Goal: Task Accomplishment & Management: Use online tool/utility

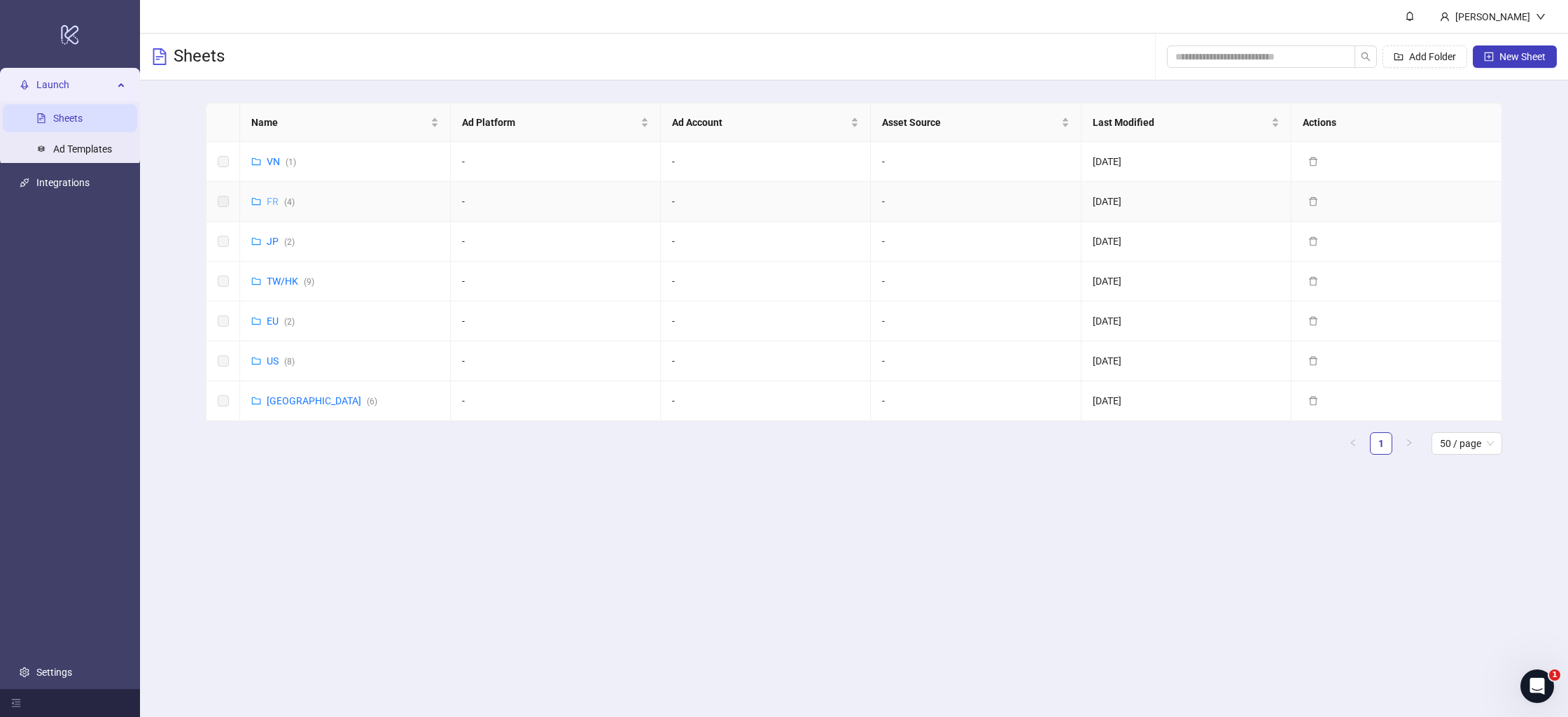
click at [272, 201] on link "FR ( 4 )" at bounding box center [280, 201] width 28 height 11
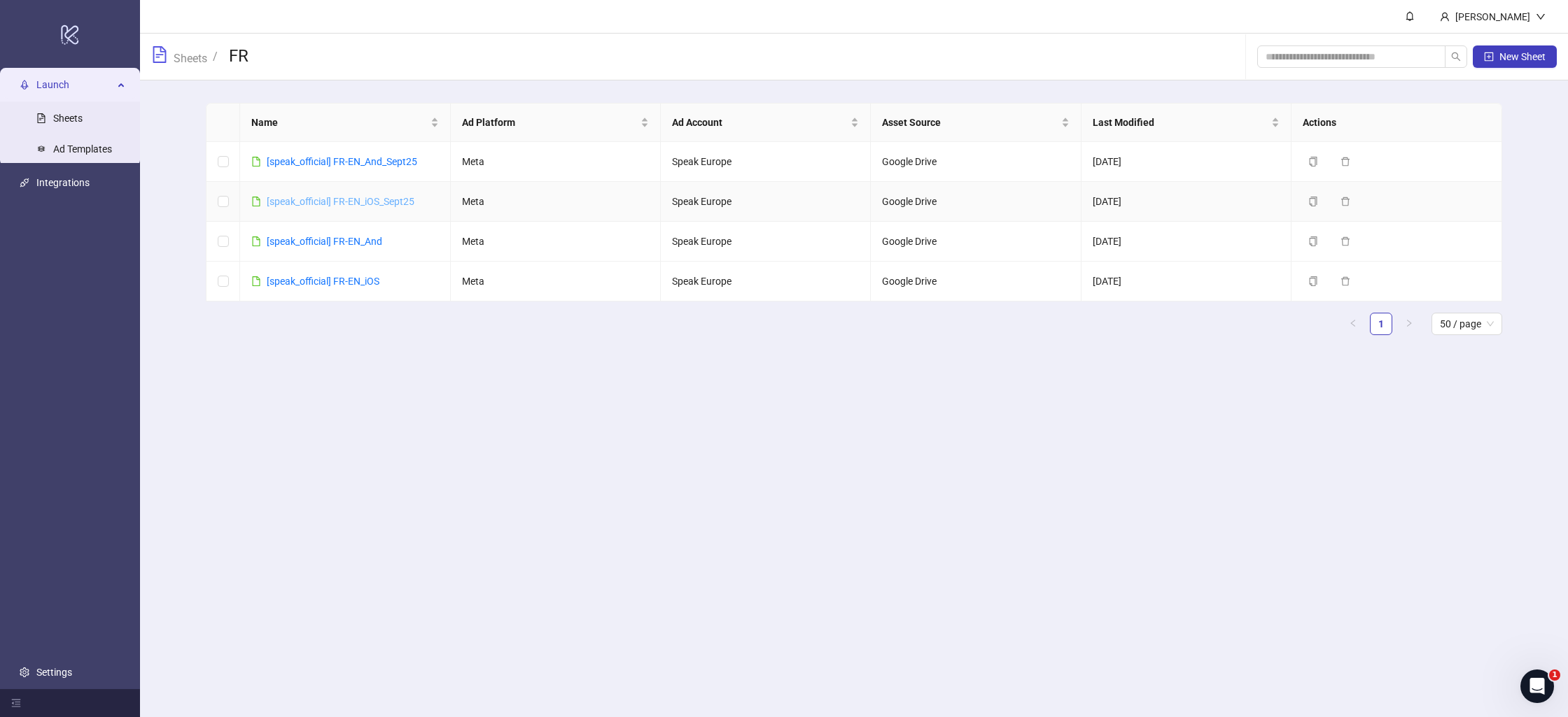
click at [375, 202] on link "[speak_official] FR-EN_iOS_Sept25" at bounding box center [341, 201] width 147 height 11
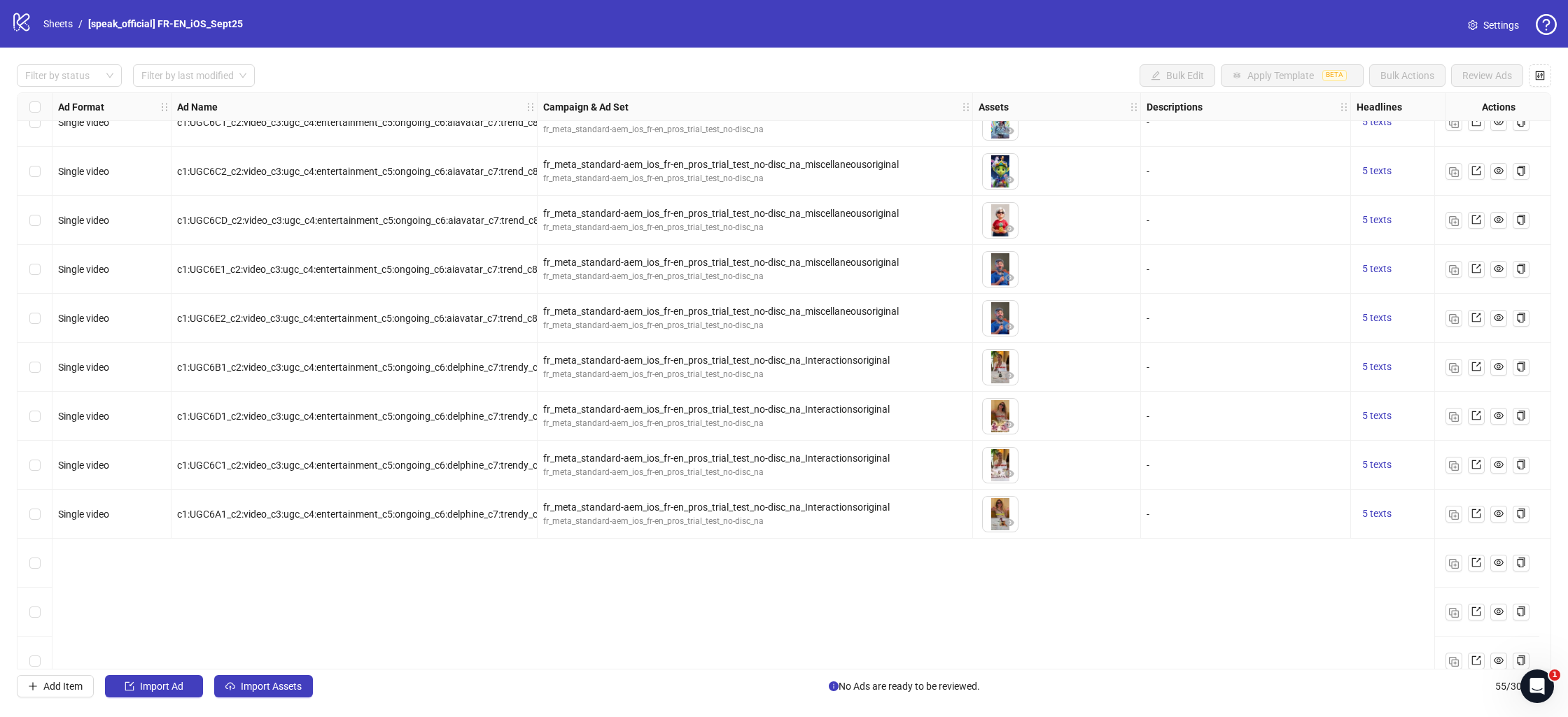
scroll to position [499, 0]
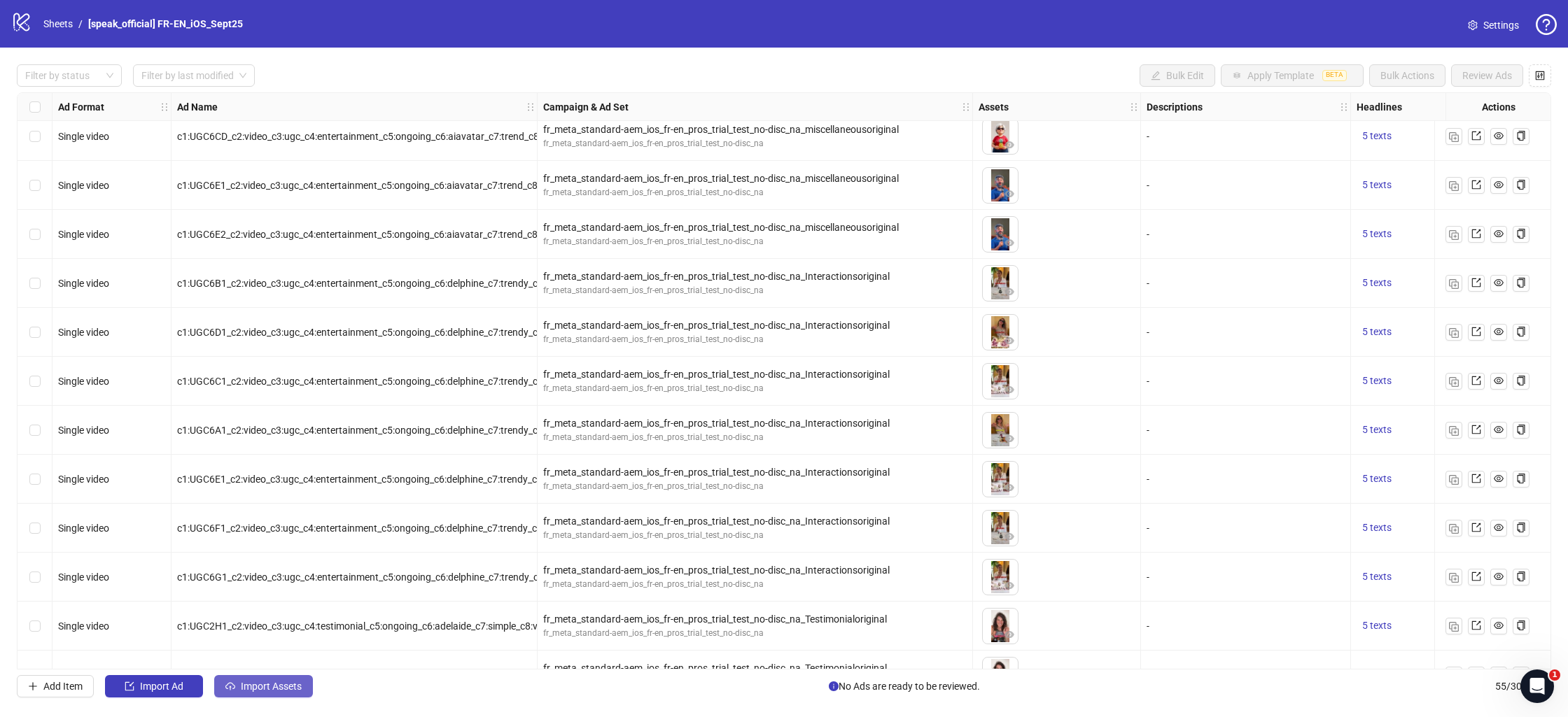
click at [283, 690] on span "Import Assets" at bounding box center [271, 686] width 61 height 11
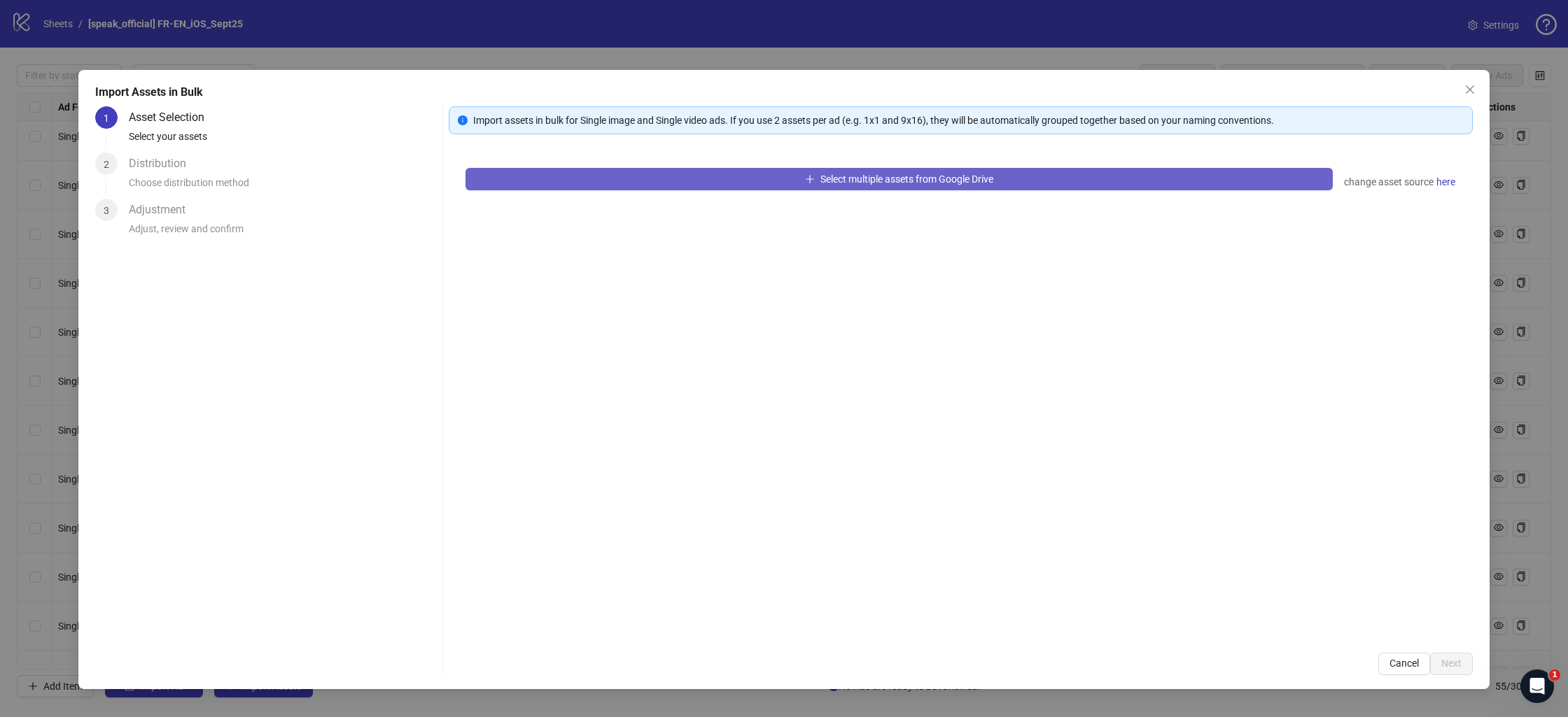
click at [595, 172] on button "Select multiple assets from Google Drive" at bounding box center [898, 178] width 867 height 22
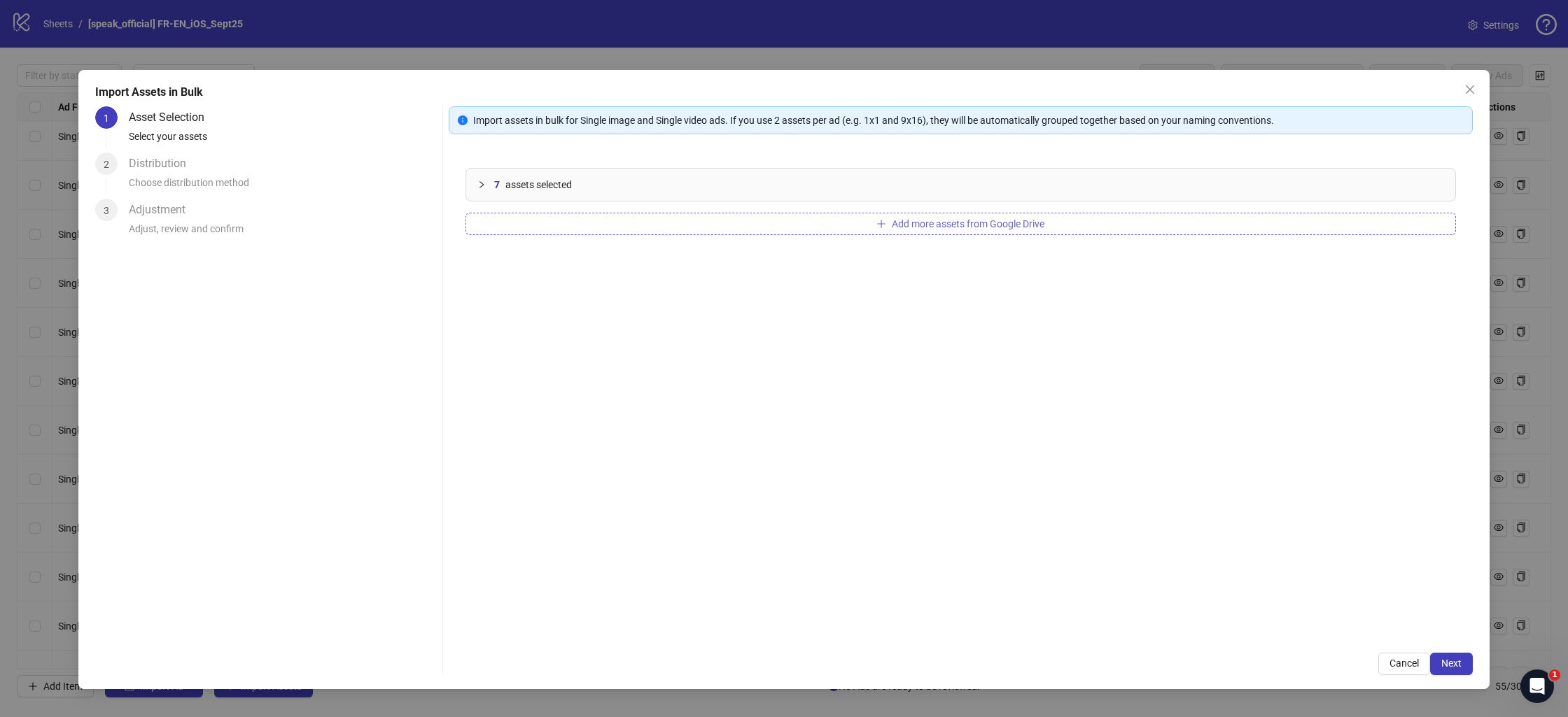
click at [790, 223] on button "Add more assets from Google Drive" at bounding box center [960, 223] width 990 height 22
click at [825, 217] on button "Add more assets from Google Drive" at bounding box center [960, 223] width 990 height 22
click at [949, 220] on span "Add more assets from Google Drive" at bounding box center [968, 223] width 153 height 11
click at [1458, 658] on span "Next" at bounding box center [1451, 663] width 21 height 11
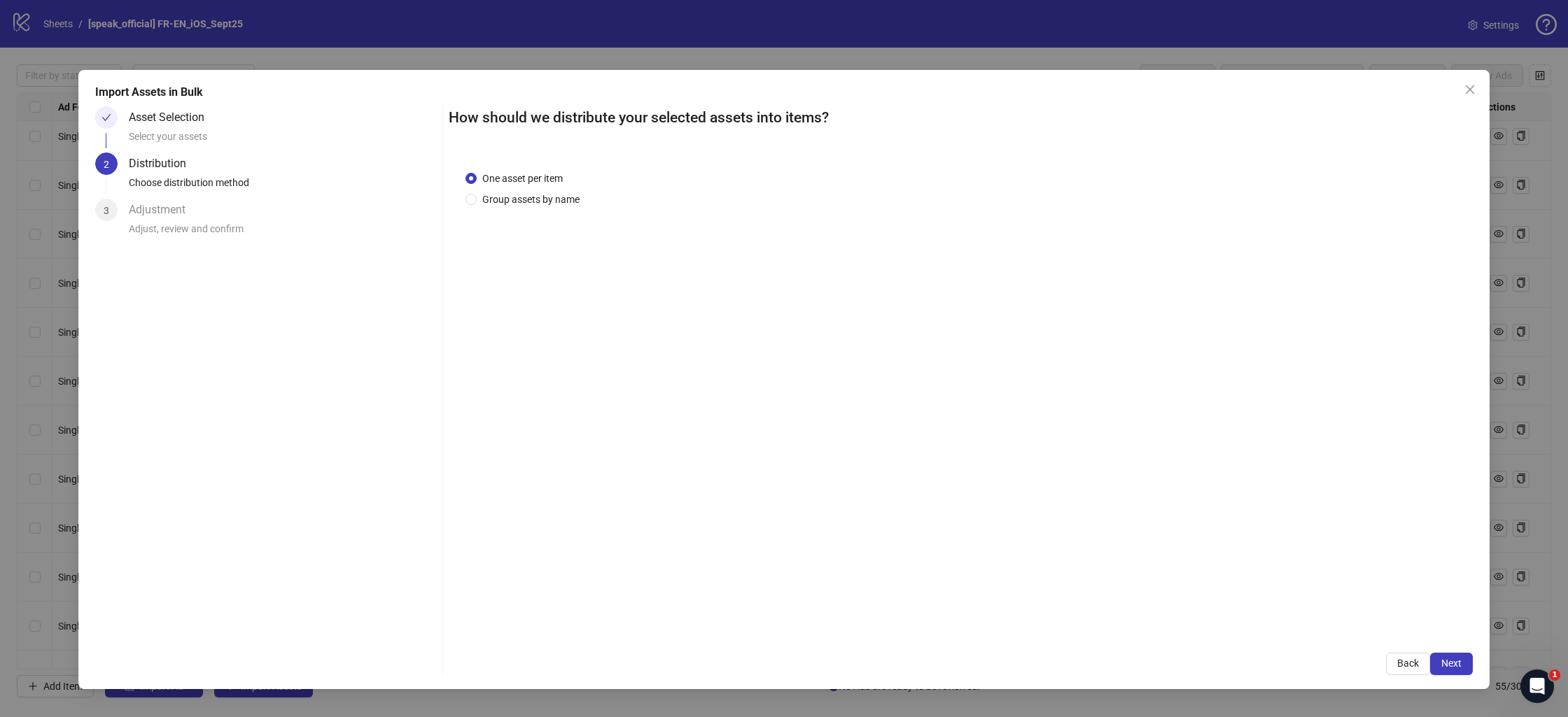
click at [1456, 658] on span "Next" at bounding box center [1451, 663] width 21 height 11
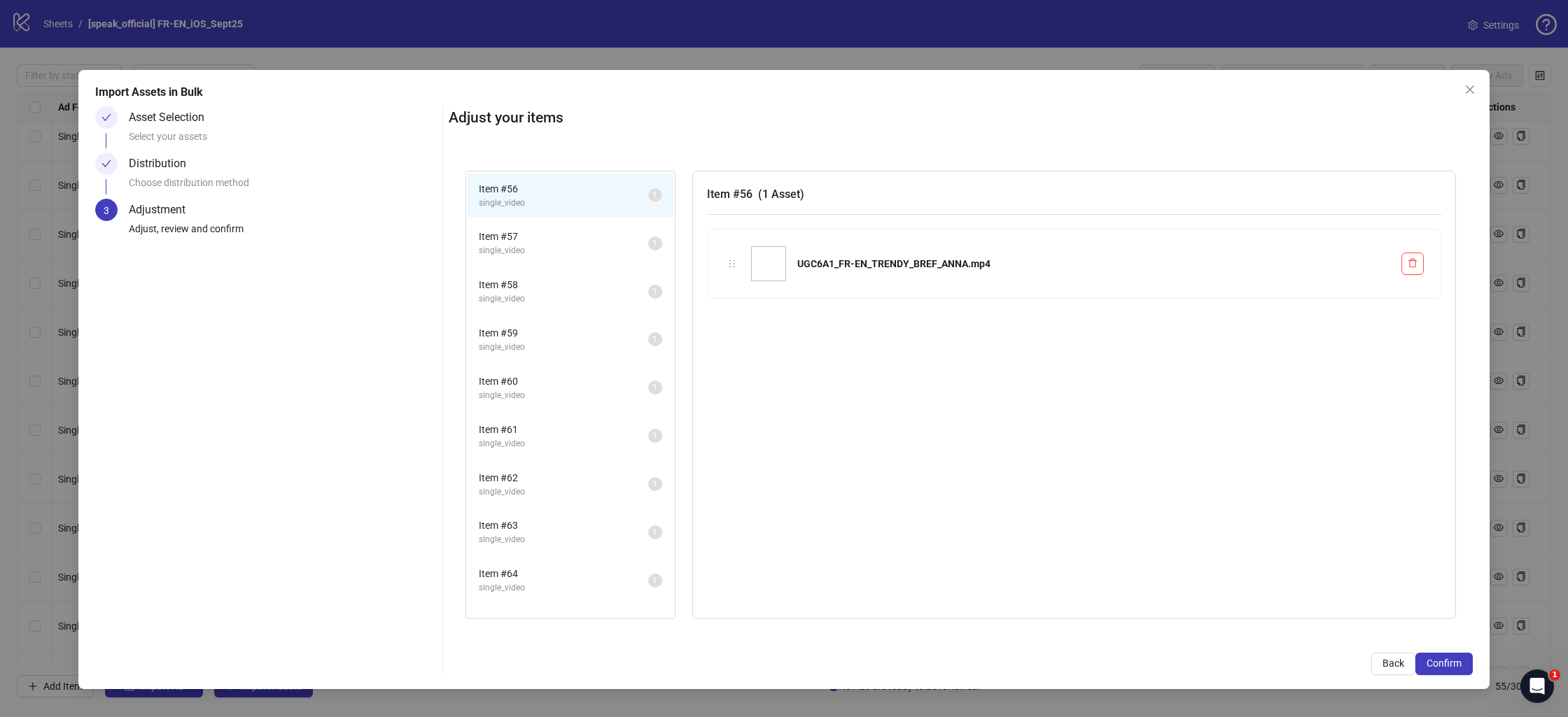
click at [1456, 658] on span "Confirm" at bounding box center [1444, 663] width 35 height 11
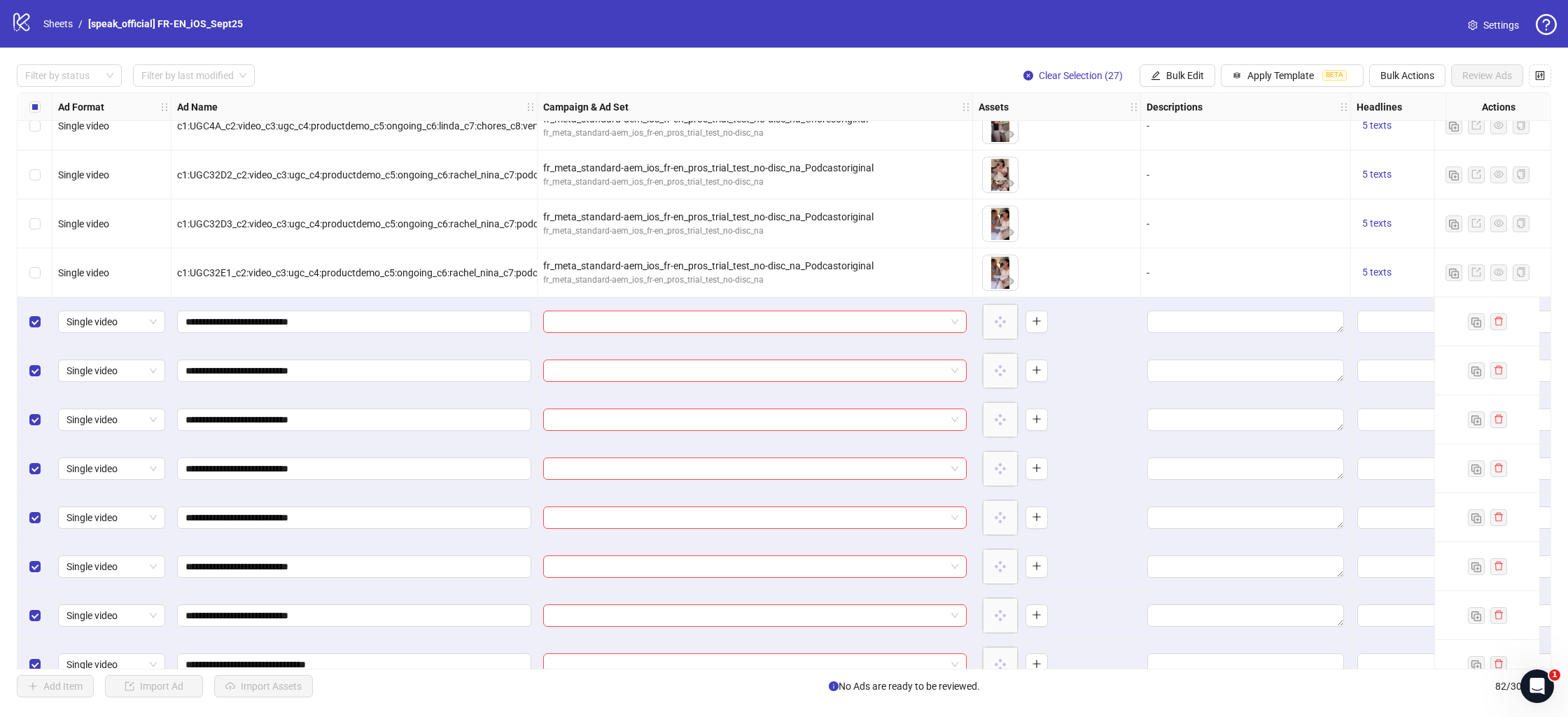
scroll to position [2538, 0]
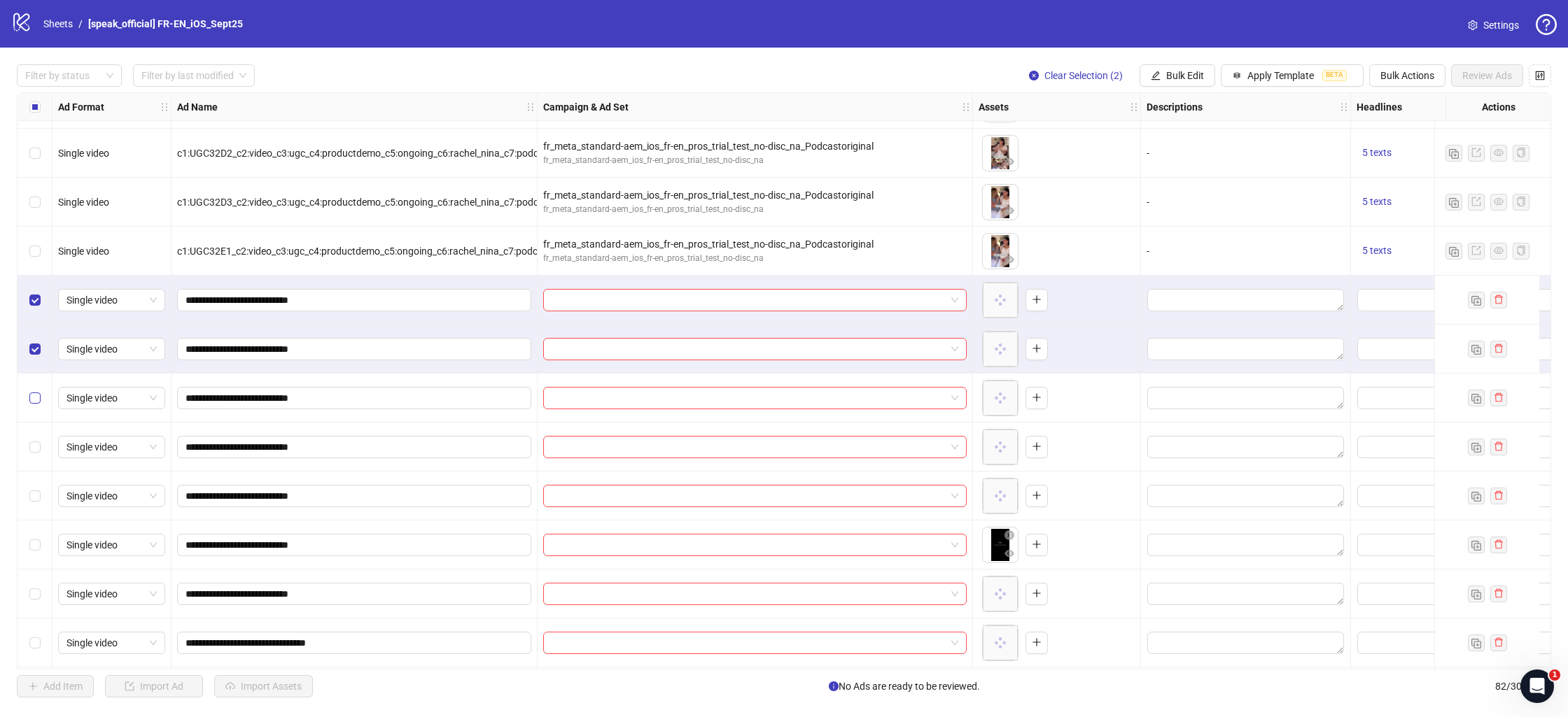
click at [36, 391] on label "Select row 58" at bounding box center [35, 398] width 11 height 15
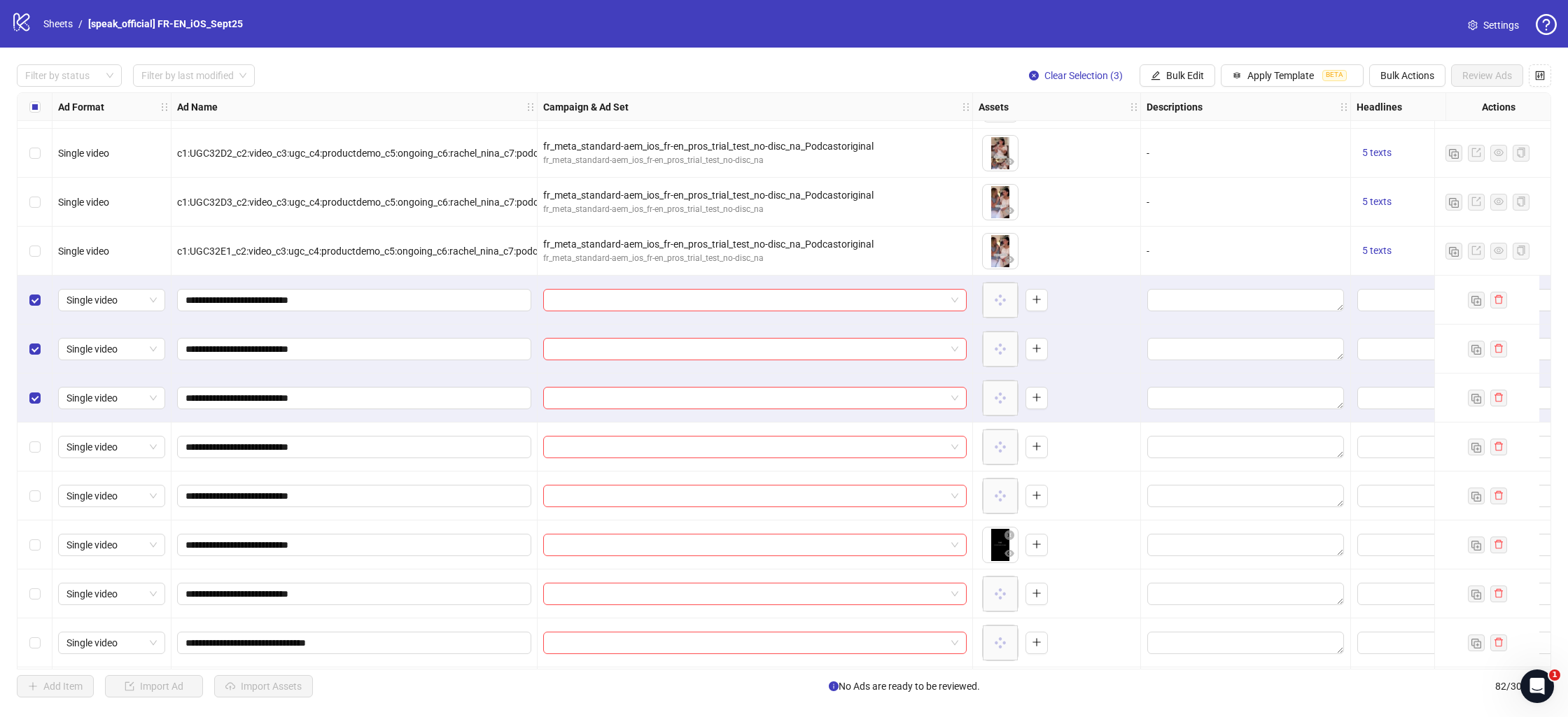
drag, startPoint x: 31, startPoint y: 440, endPoint x: 34, endPoint y: 455, distance: 15.3
click at [31, 440] on label "Select row 59" at bounding box center [35, 447] width 11 height 15
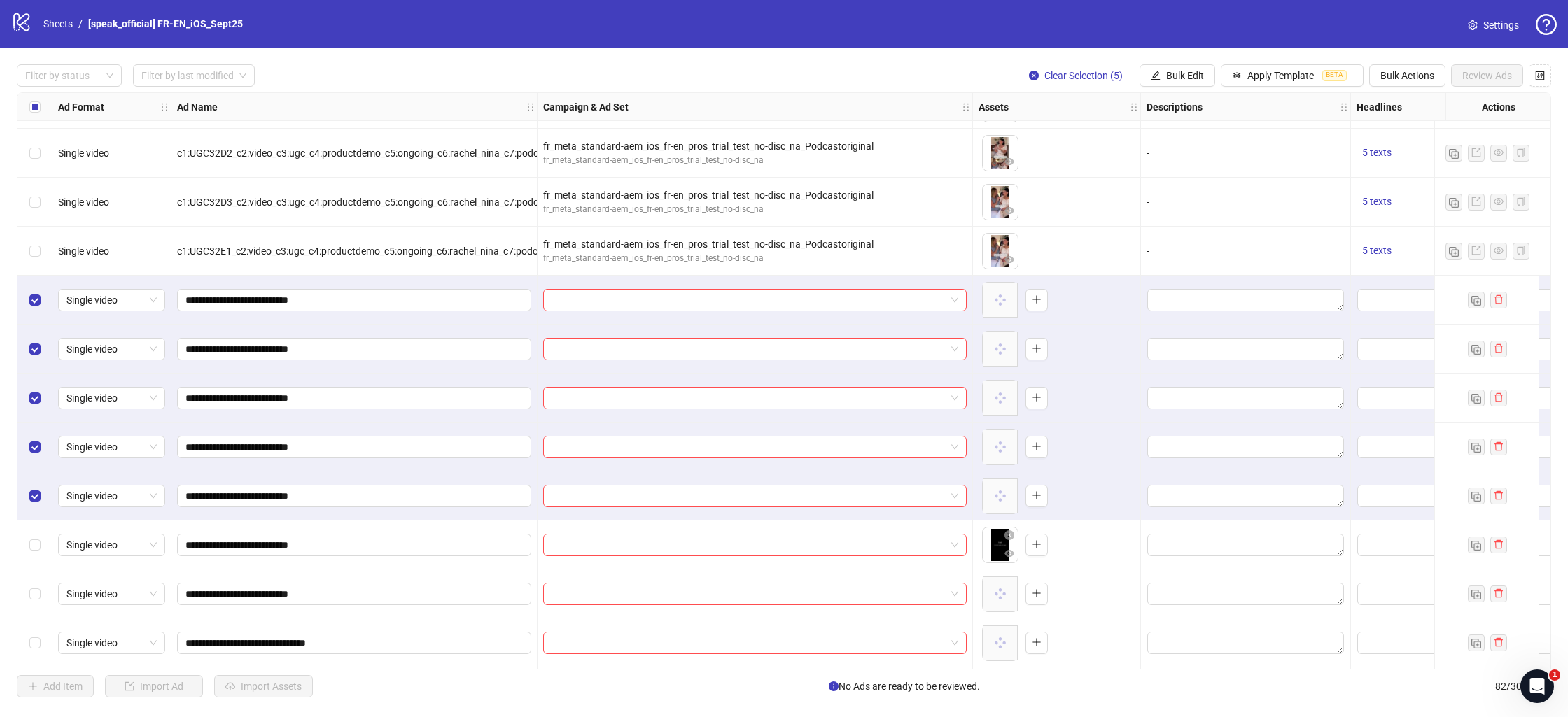
drag, startPoint x: 34, startPoint y: 535, endPoint x: 43, endPoint y: 523, distance: 15.0
click at [35, 535] on div "Select row 61" at bounding box center [35, 545] width 35 height 49
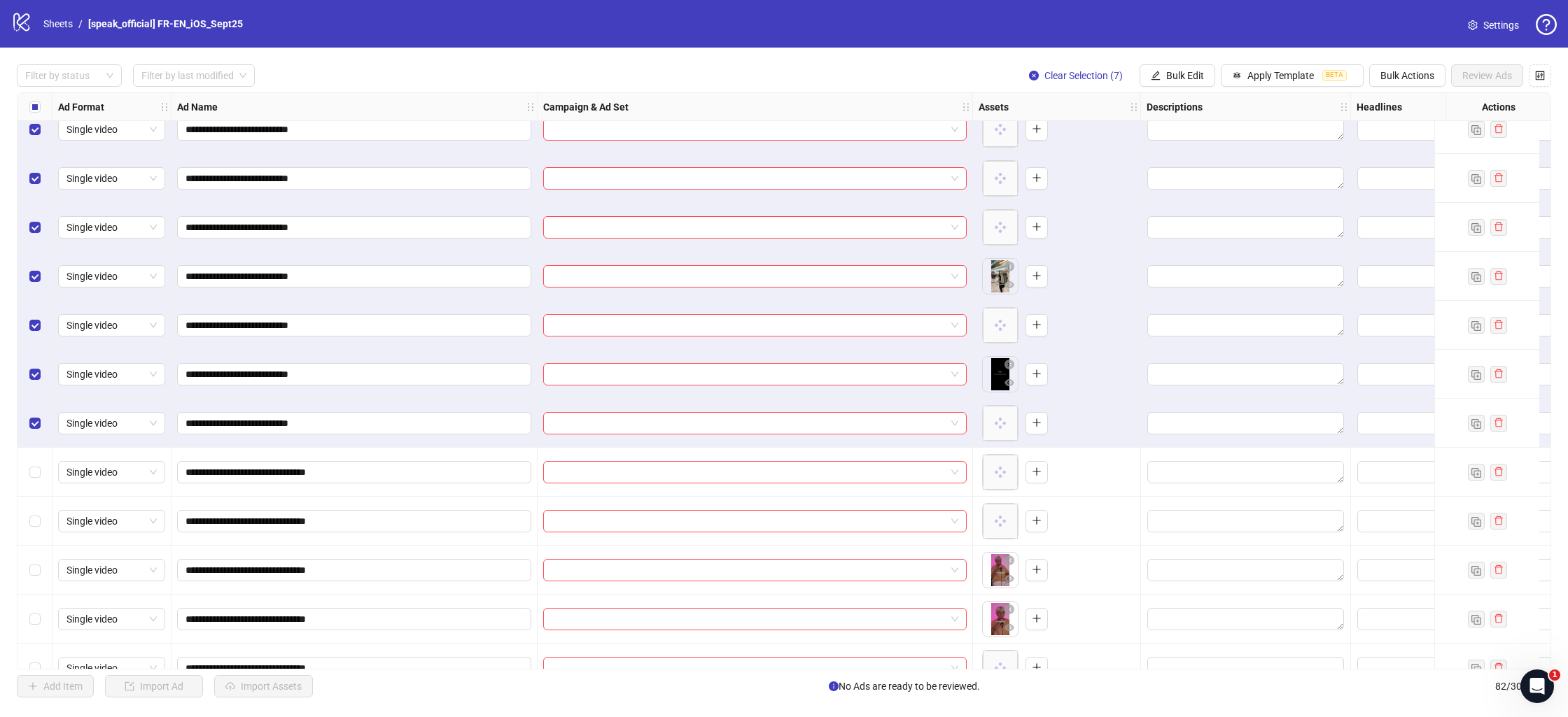
scroll to position [2710, 0]
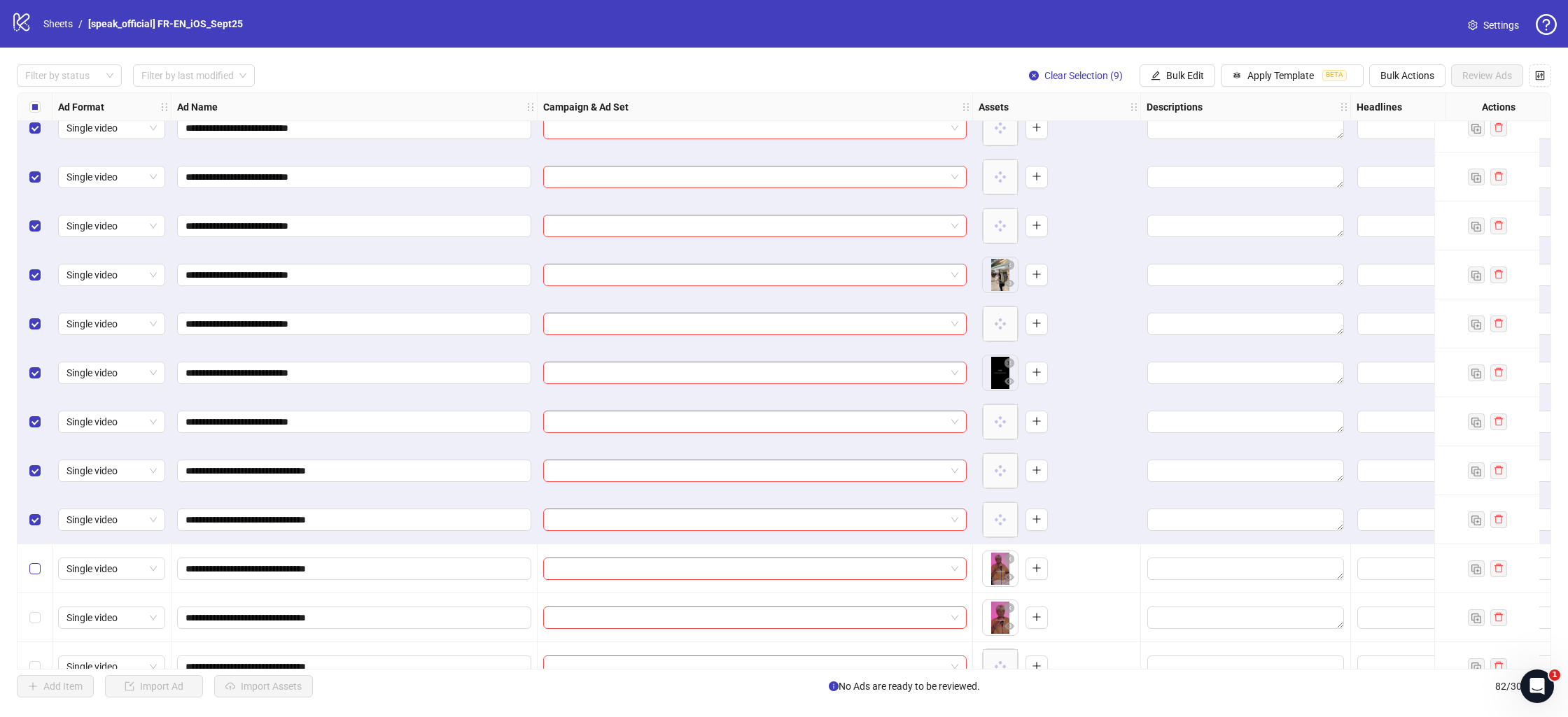
click at [31, 561] on label "Select row 65" at bounding box center [35, 568] width 11 height 15
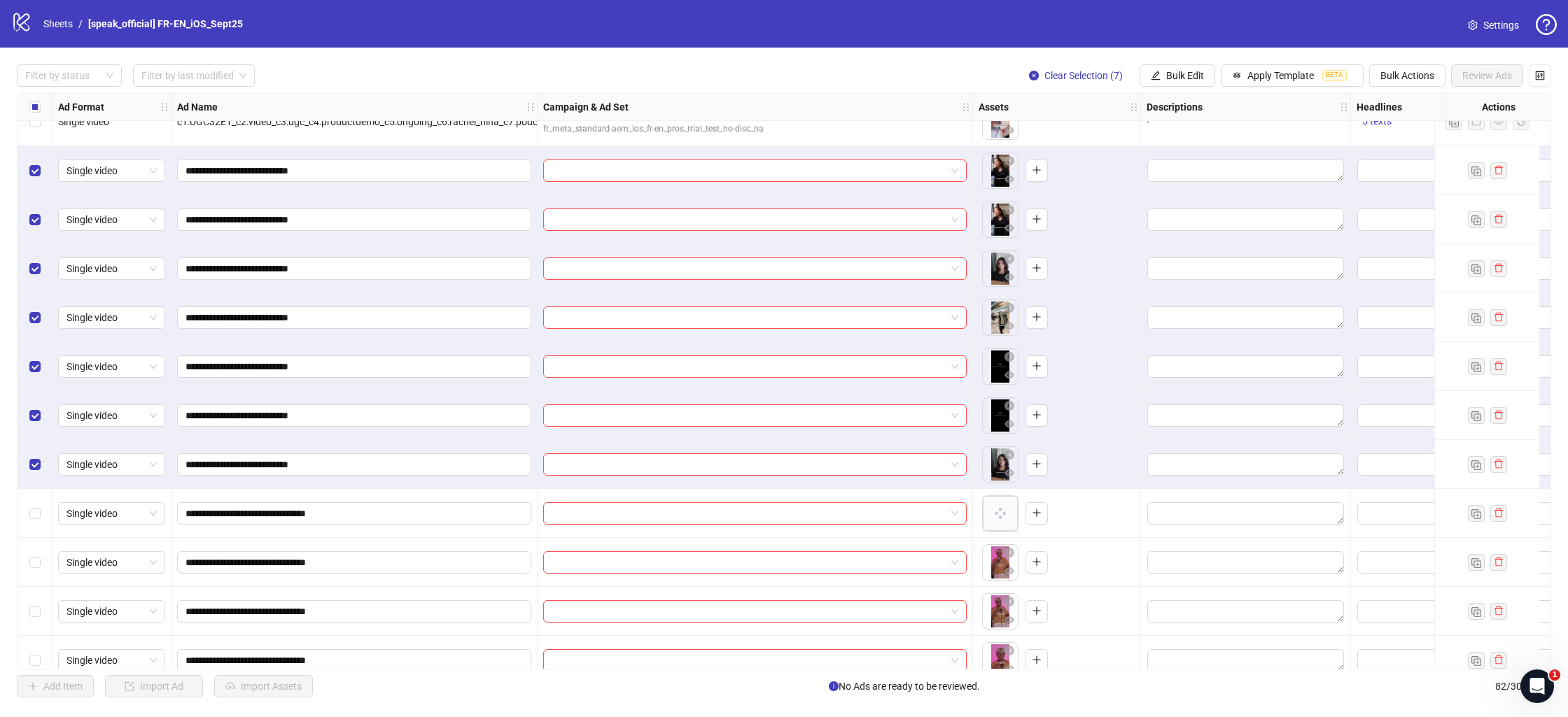
scroll to position [2640, 0]
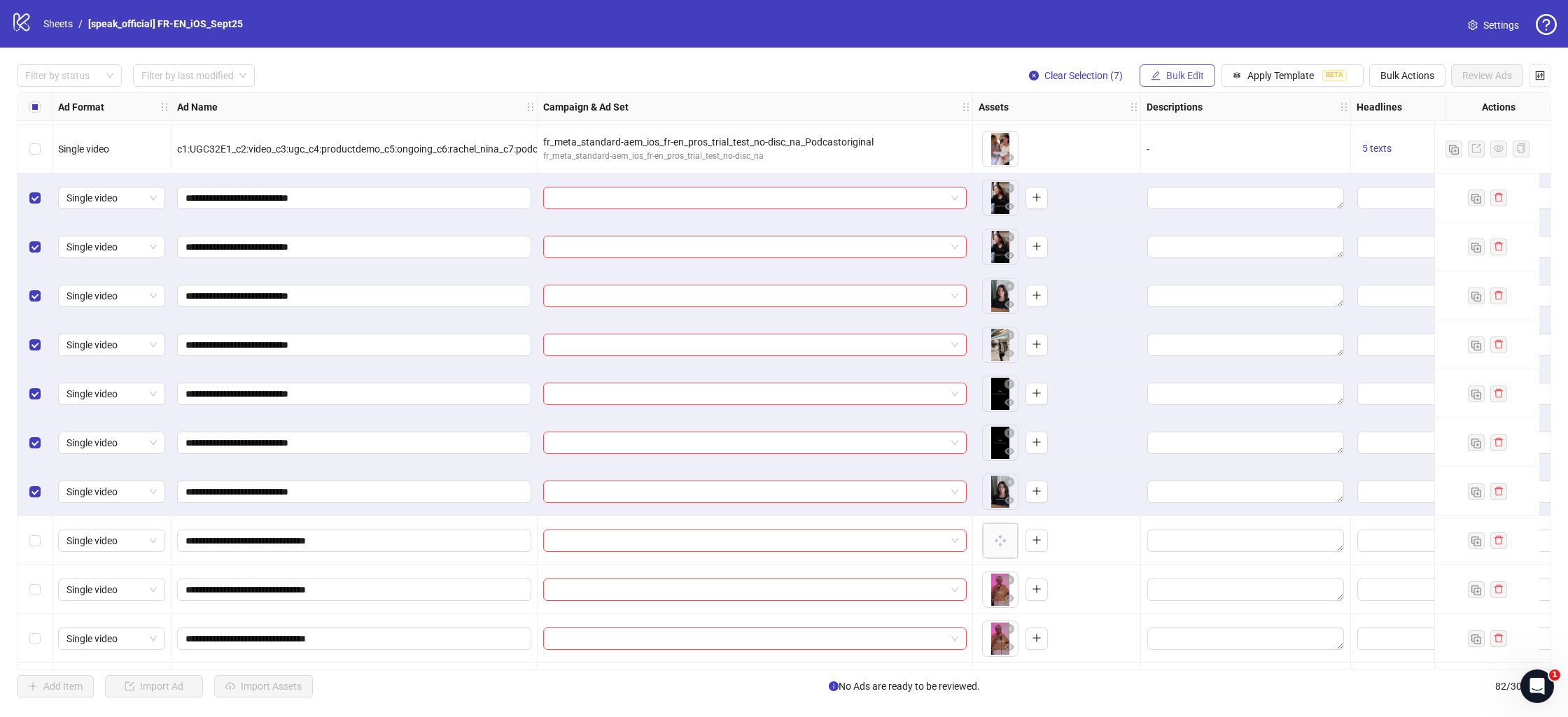
click at [1201, 75] on span "Bulk Edit" at bounding box center [1185, 75] width 38 height 11
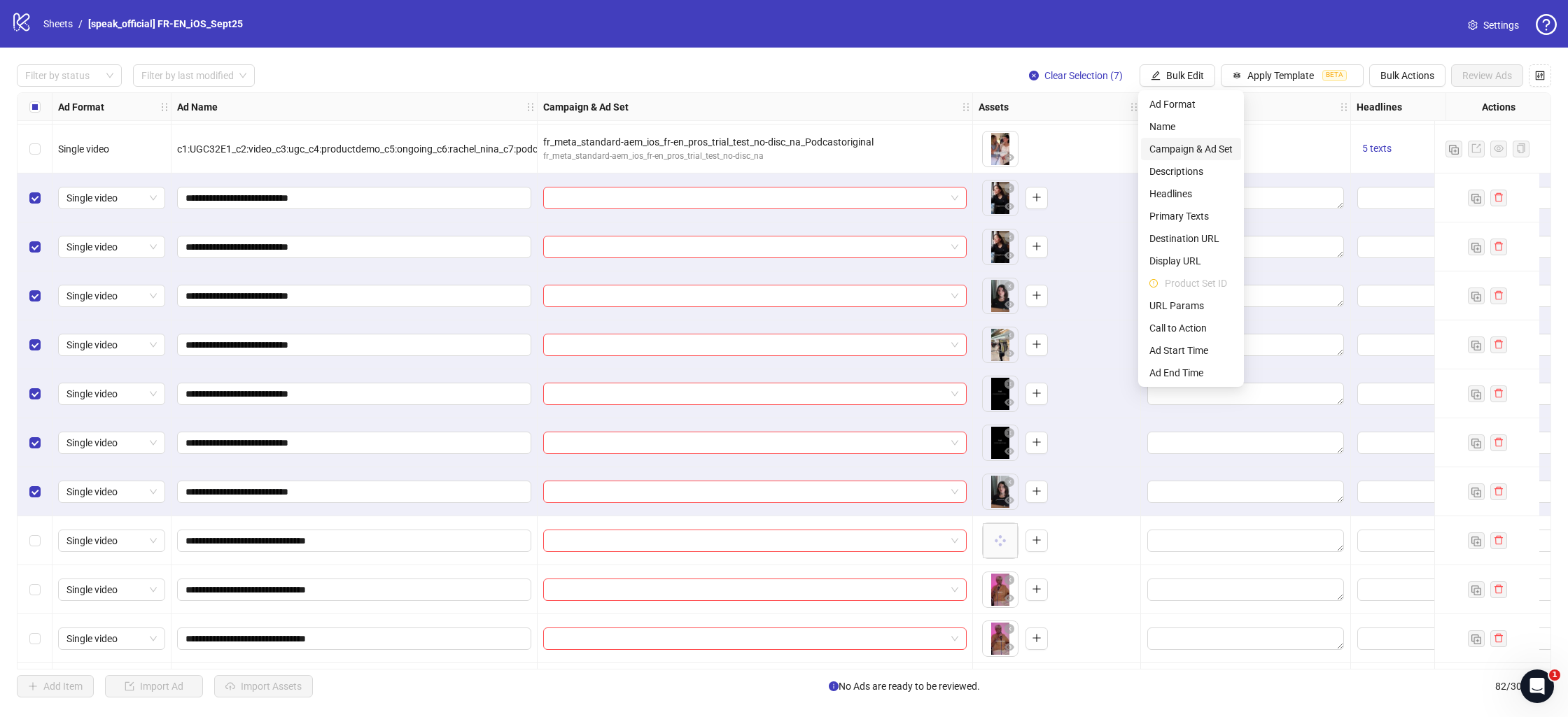
click at [1195, 150] on span "Campaign & Ad Set" at bounding box center [1191, 149] width 84 height 15
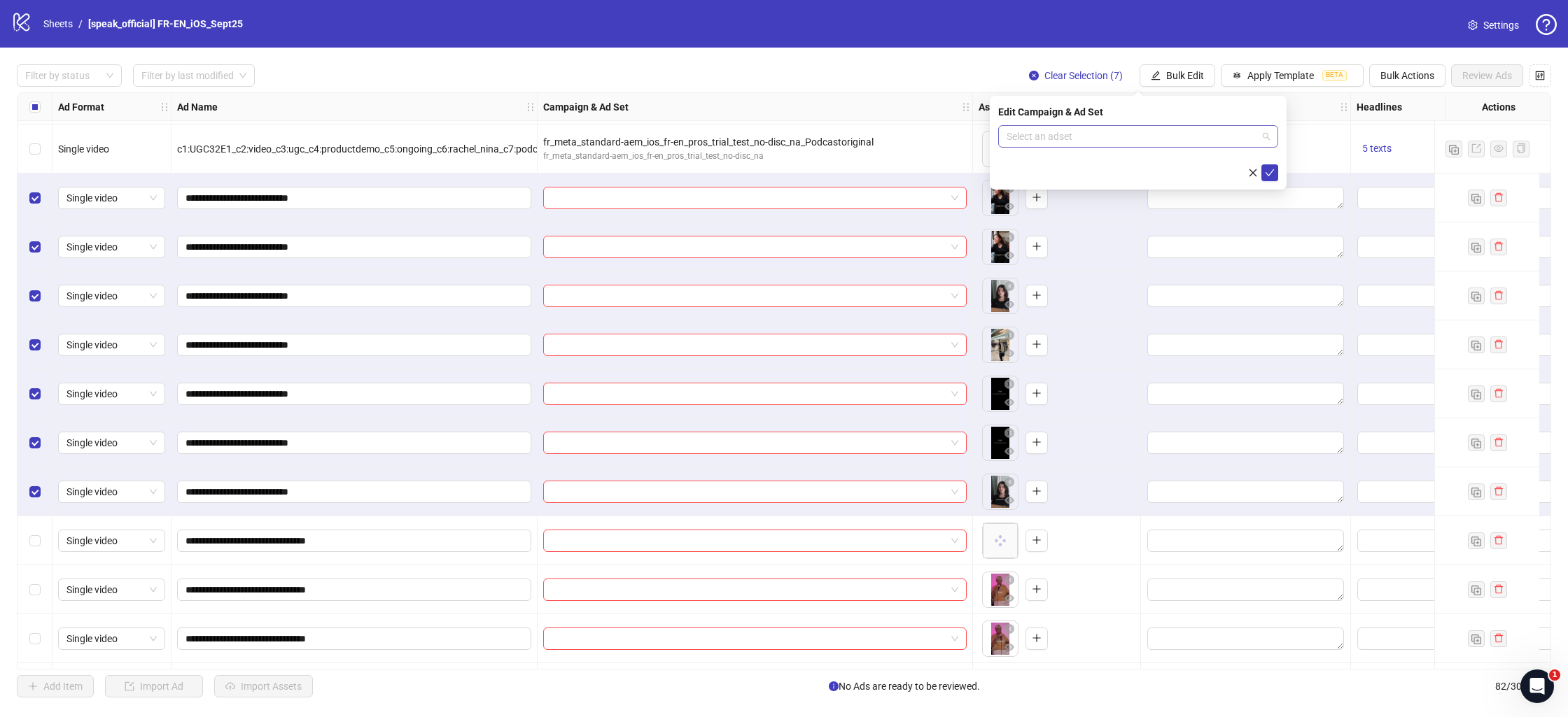
click at [1158, 137] on input "search" at bounding box center [1132, 137] width 251 height 21
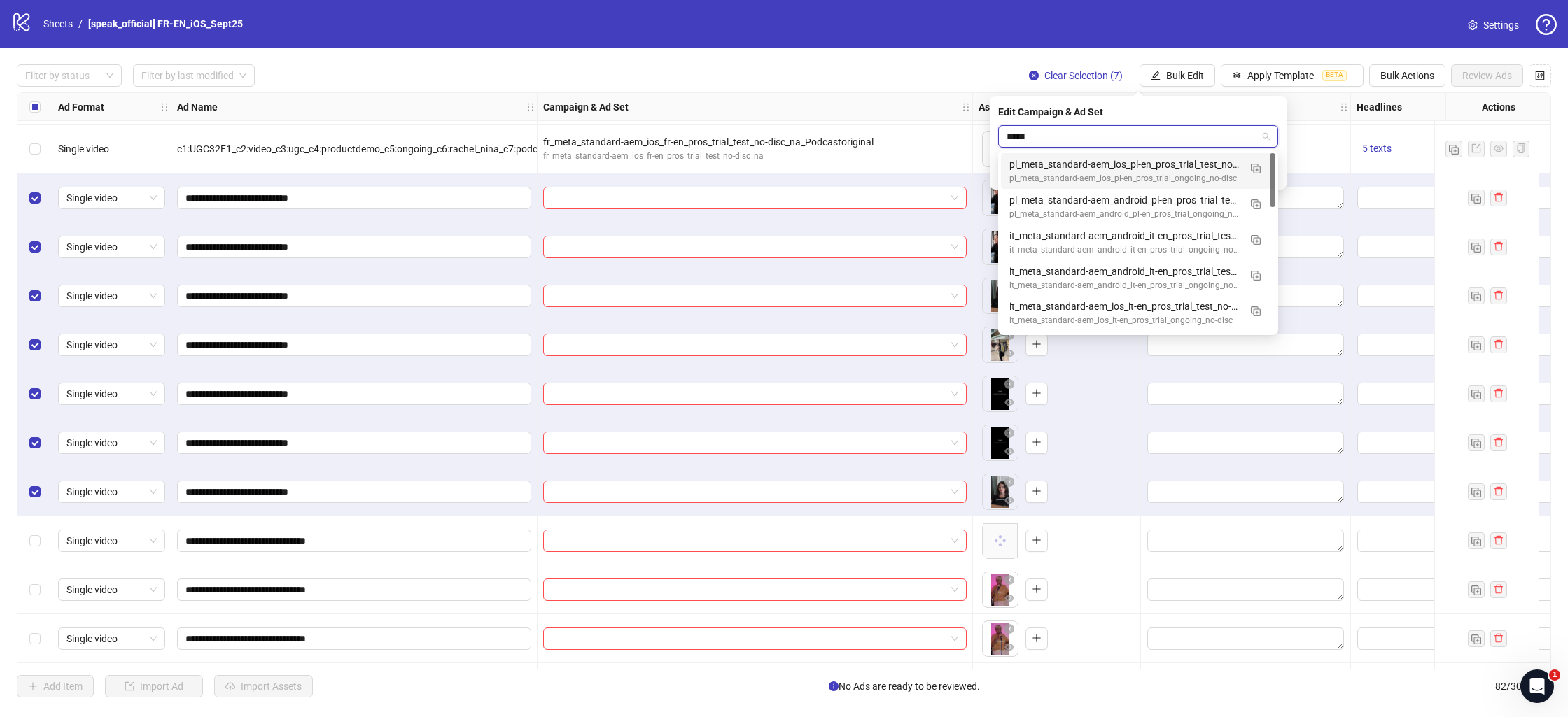
type input "******"
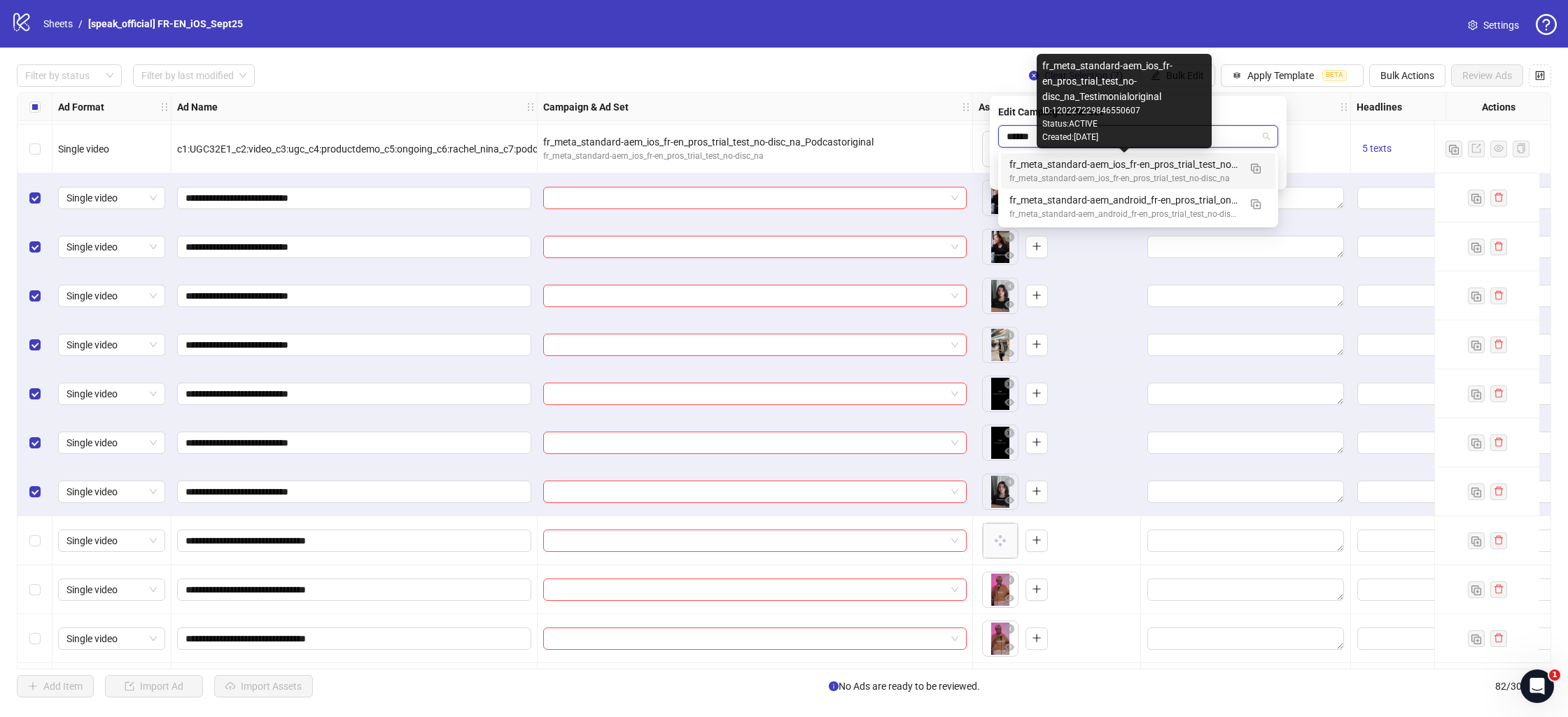
click at [1231, 166] on div "fr_meta_standard-aem_ios_fr-en_pros_trial_test_no-disc_na_Testimonialoriginal" at bounding box center [1124, 164] width 230 height 15
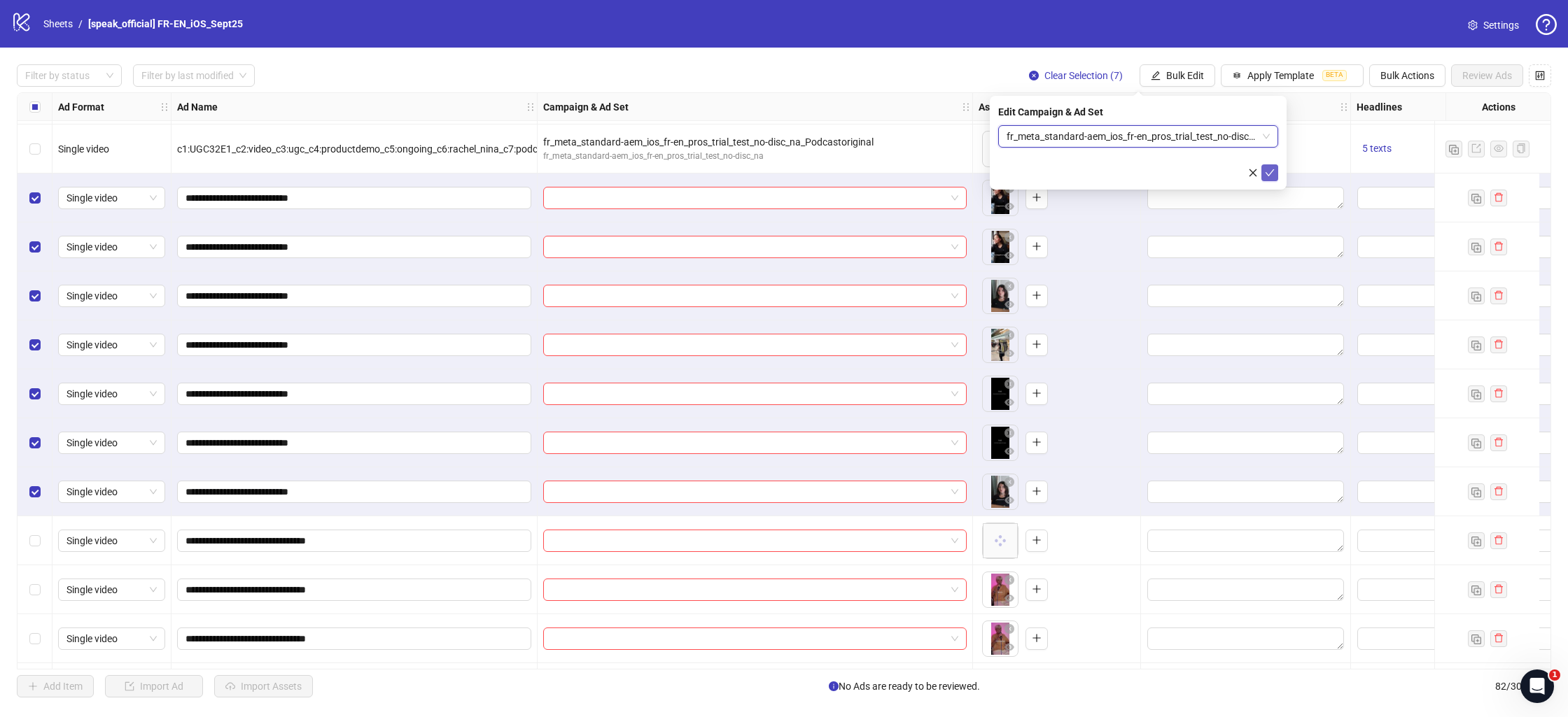
click at [1273, 173] on icon "check" at bounding box center [1269, 172] width 10 height 10
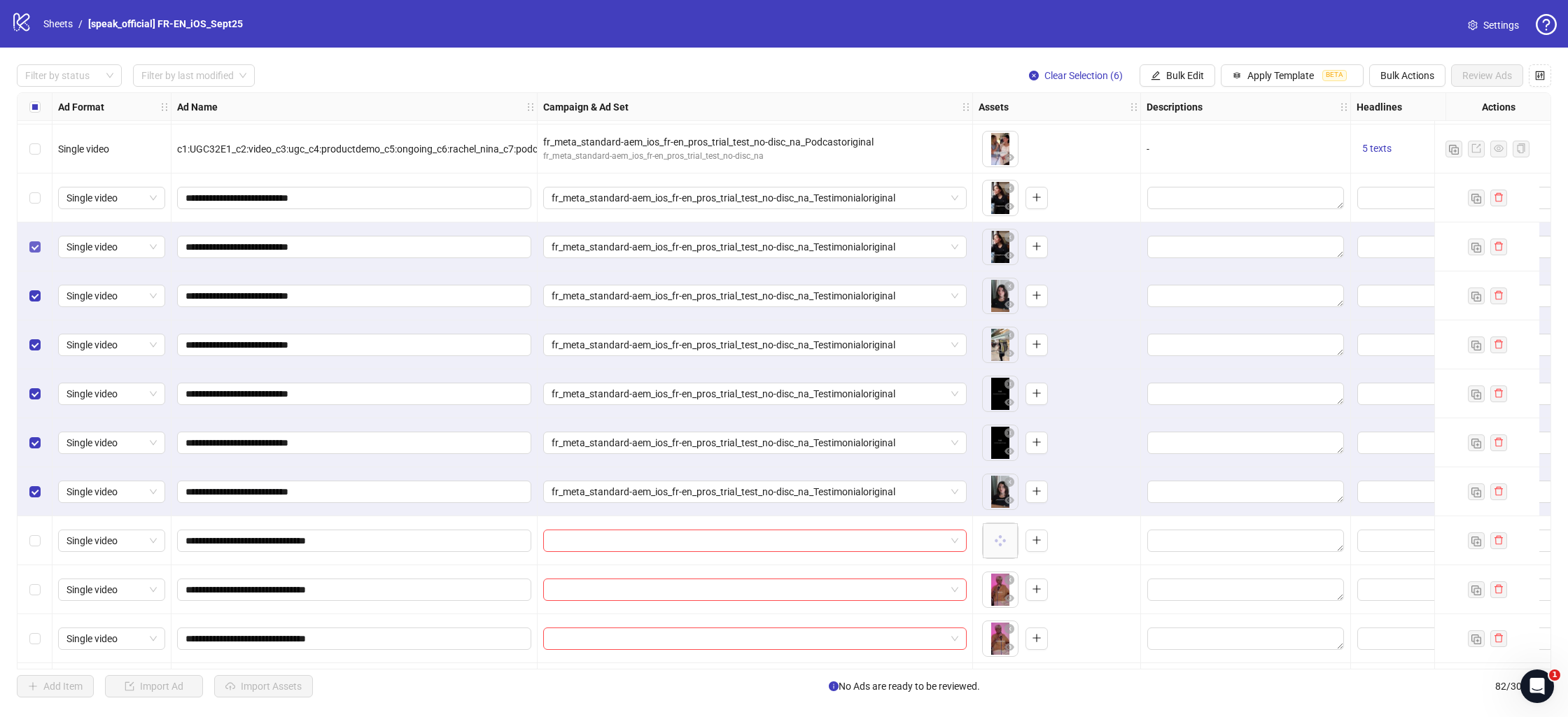
click at [32, 241] on div "Select row 57" at bounding box center [35, 247] width 35 height 49
drag, startPoint x: 31, startPoint y: 288, endPoint x: 33, endPoint y: 305, distance: 17.1
click at [32, 289] on label "Select row 58" at bounding box center [35, 295] width 11 height 15
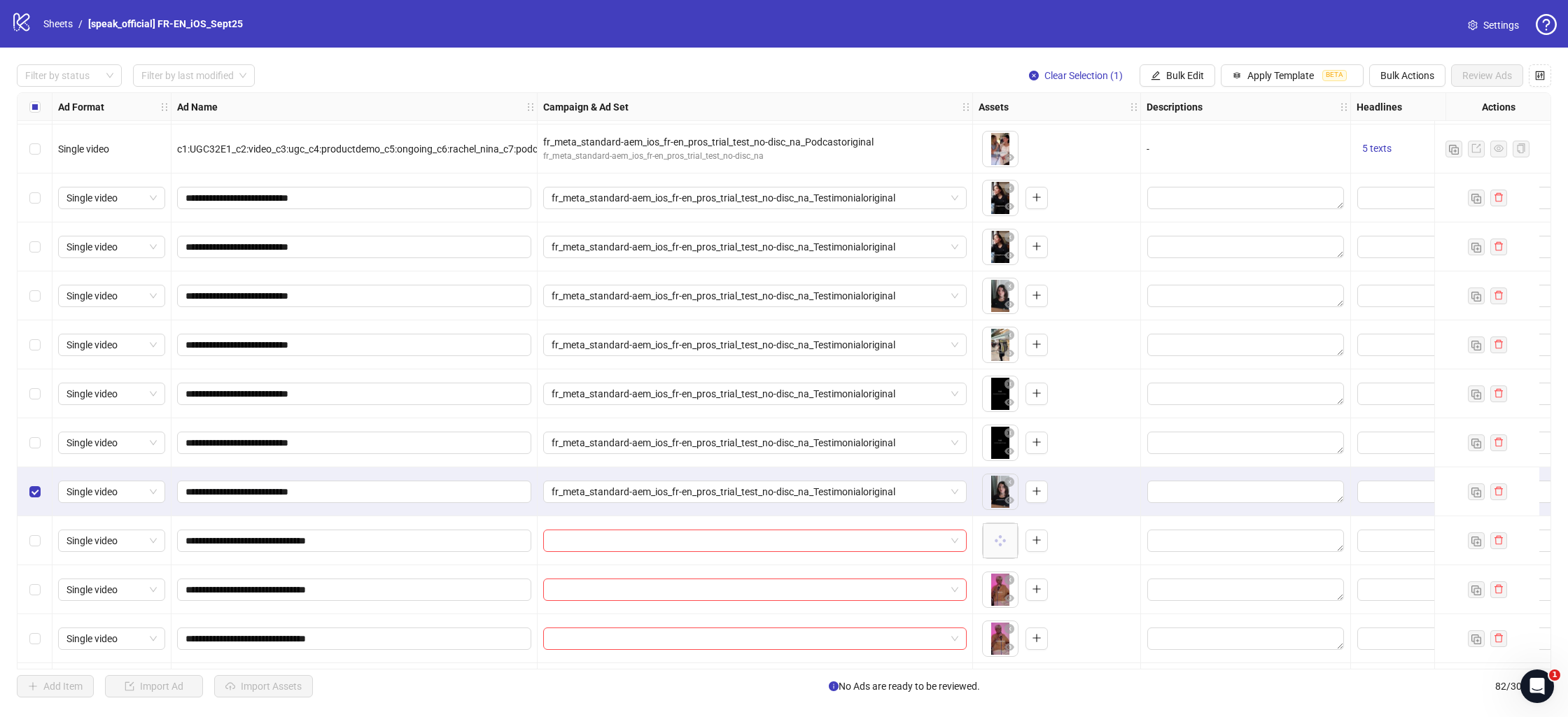
click at [33, 485] on label "Select row 62" at bounding box center [35, 491] width 11 height 15
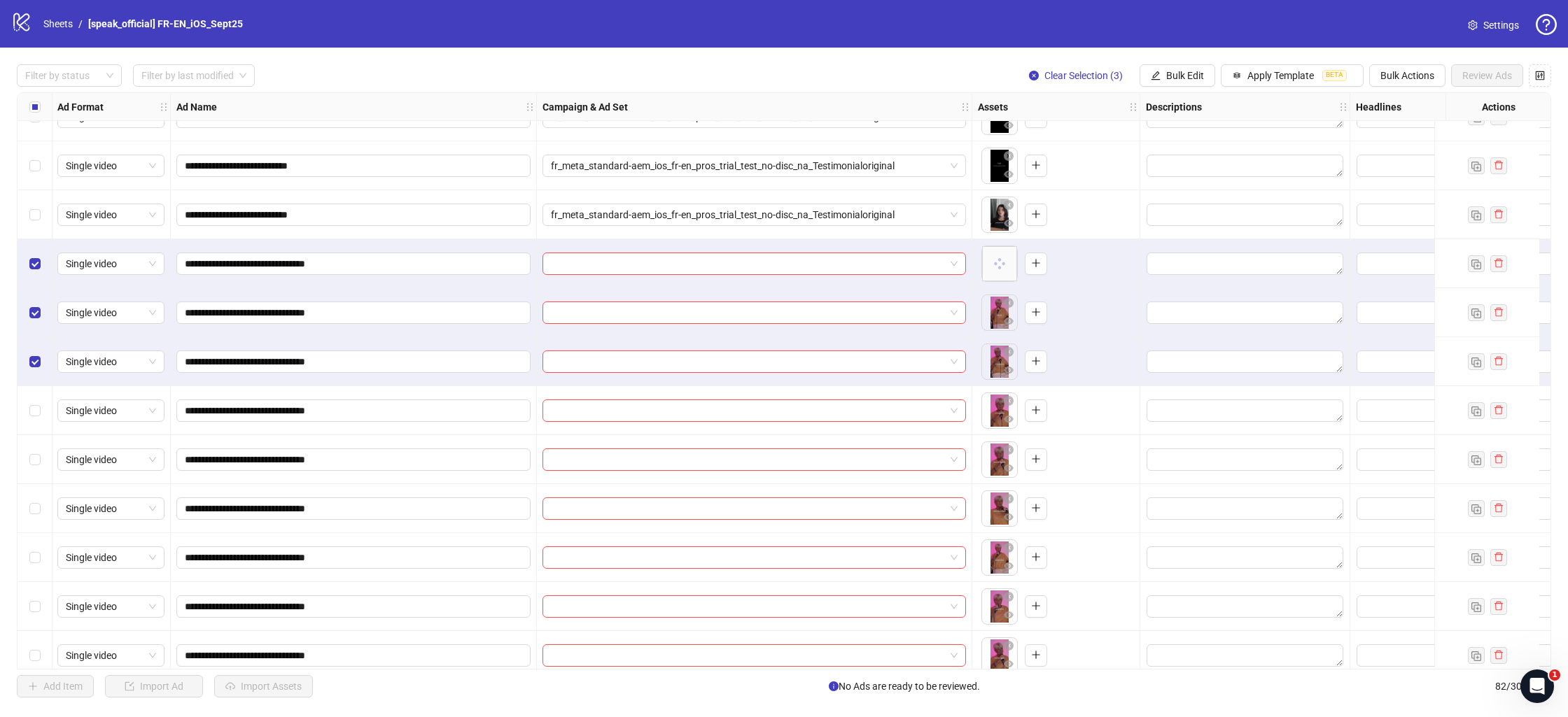
scroll to position [2936, 1]
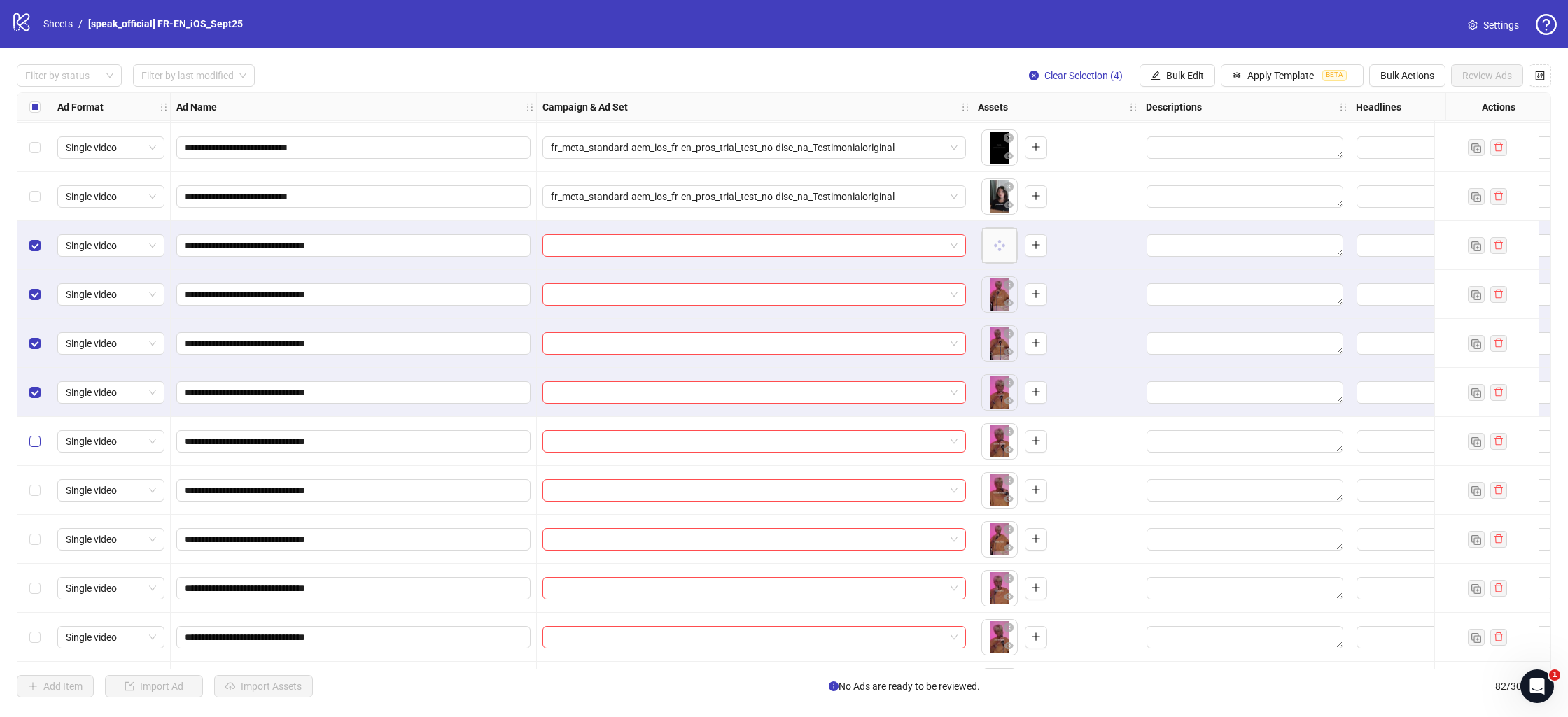
drag, startPoint x: 36, startPoint y: 447, endPoint x: 35, endPoint y: 457, distance: 10.0
click at [36, 447] on label "Select row 67" at bounding box center [35, 441] width 11 height 15
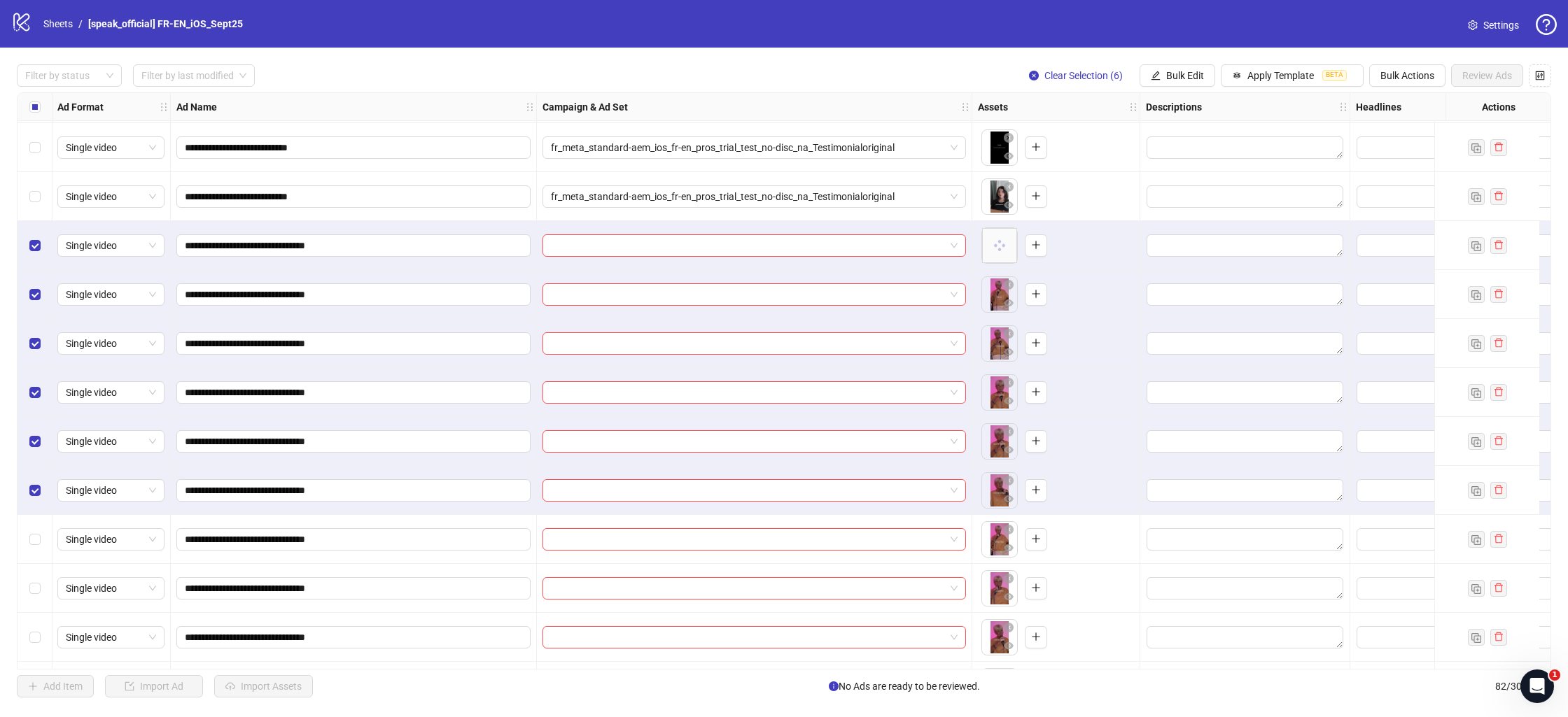
click at [28, 532] on div "Select row 69" at bounding box center [35, 539] width 35 height 49
drag, startPoint x: 34, startPoint y: 596, endPoint x: 49, endPoint y: 573, distance: 27.5
click at [34, 596] on div "Select row 70" at bounding box center [35, 588] width 35 height 49
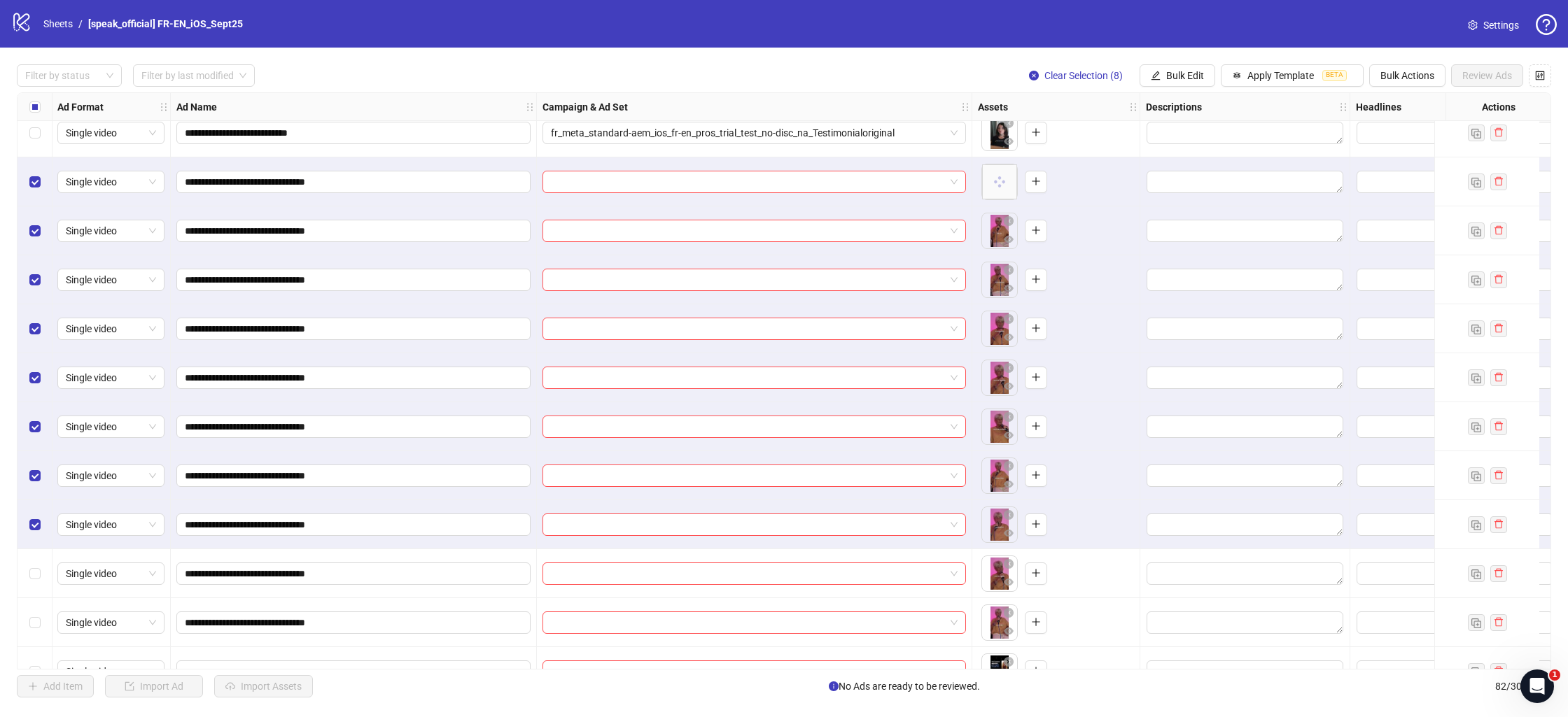
scroll to position [3015, 1]
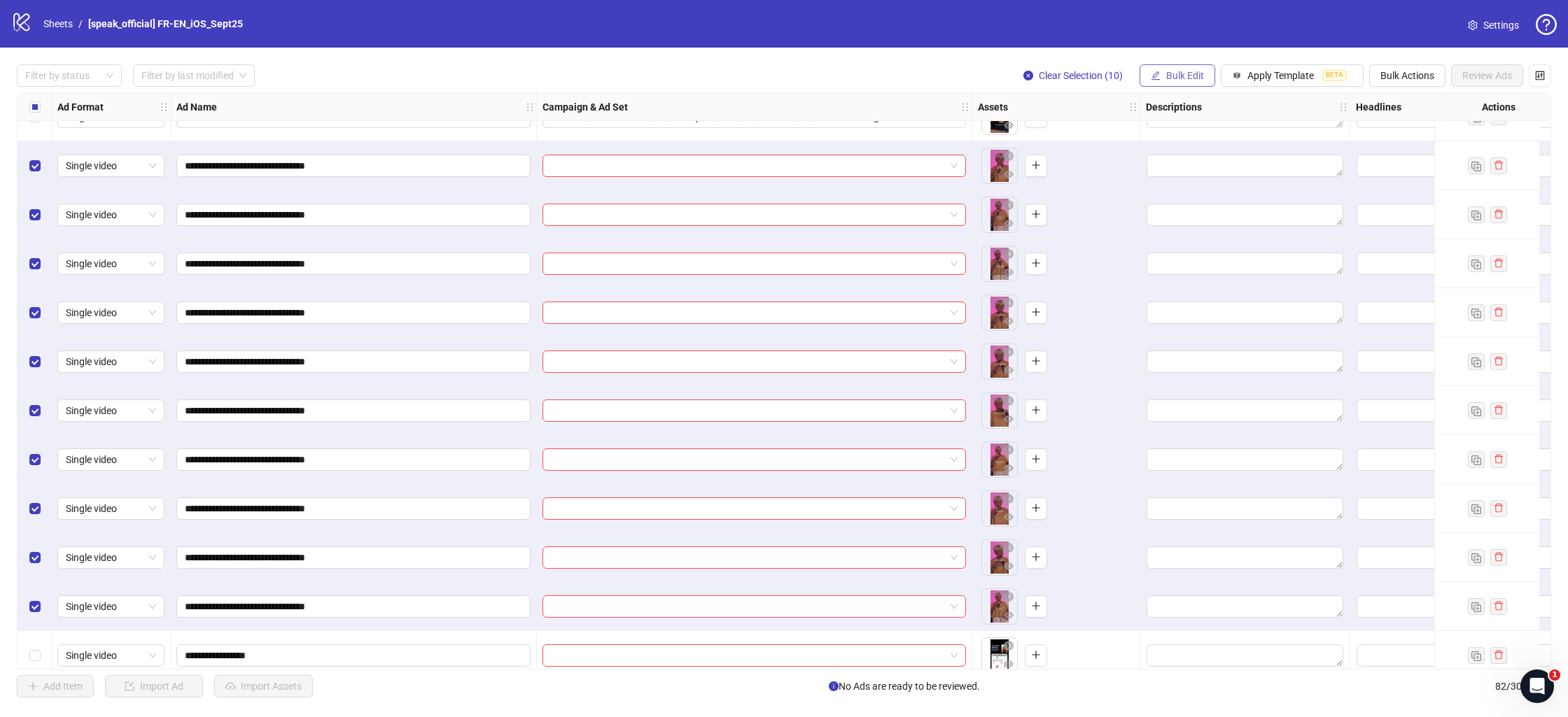
click at [1158, 76] on icon "edit" at bounding box center [1155, 75] width 10 height 10
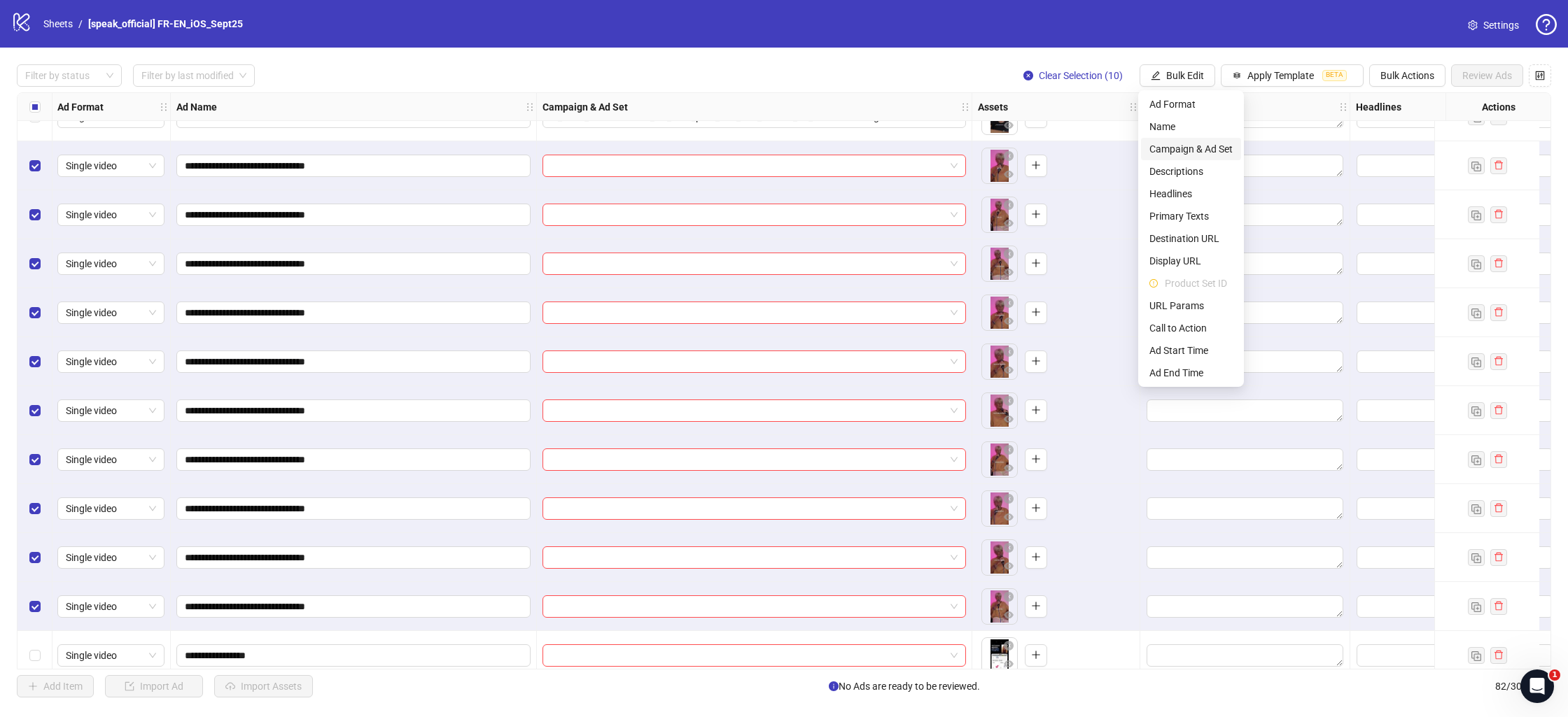
click at [1189, 147] on span "Campaign & Ad Set" at bounding box center [1191, 149] width 84 height 15
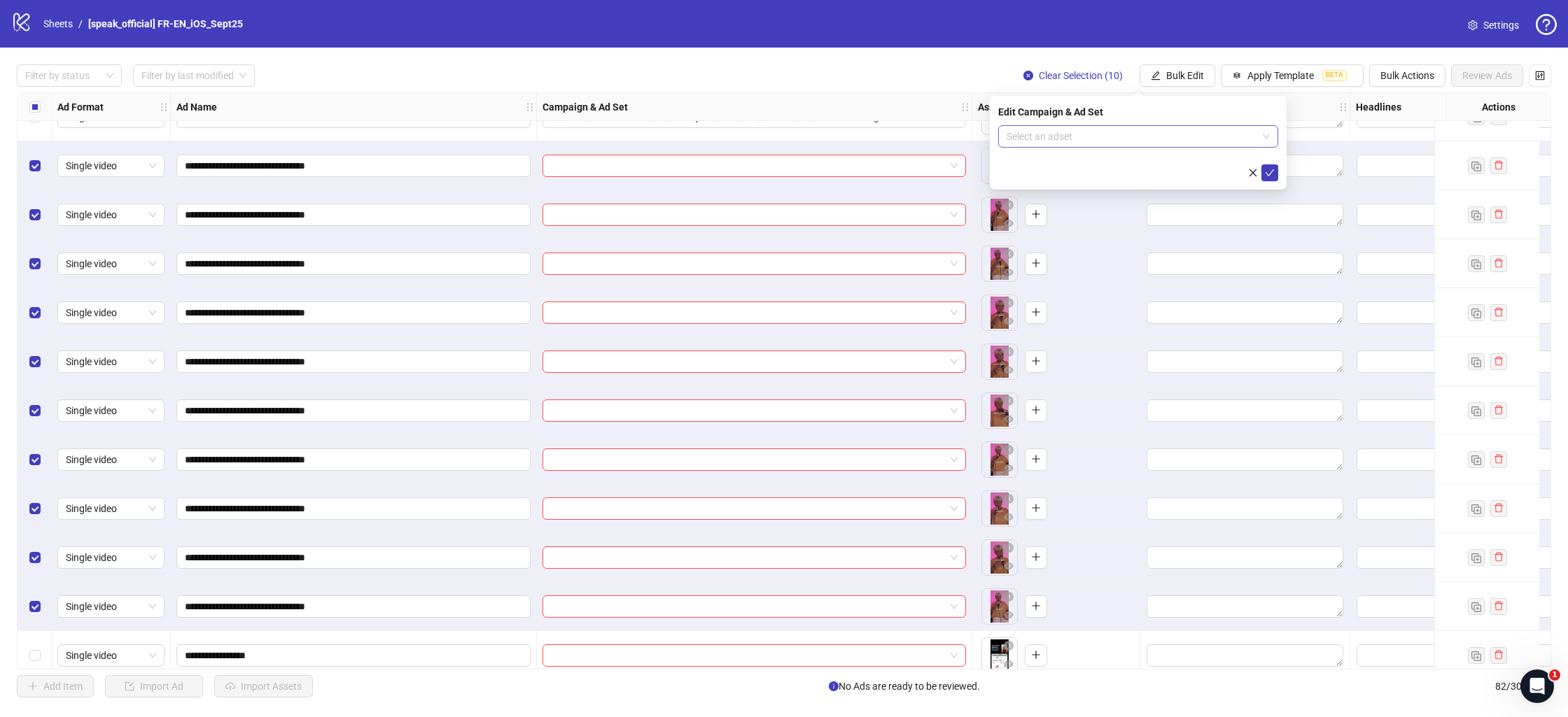
click at [1171, 140] on input "search" at bounding box center [1132, 137] width 251 height 21
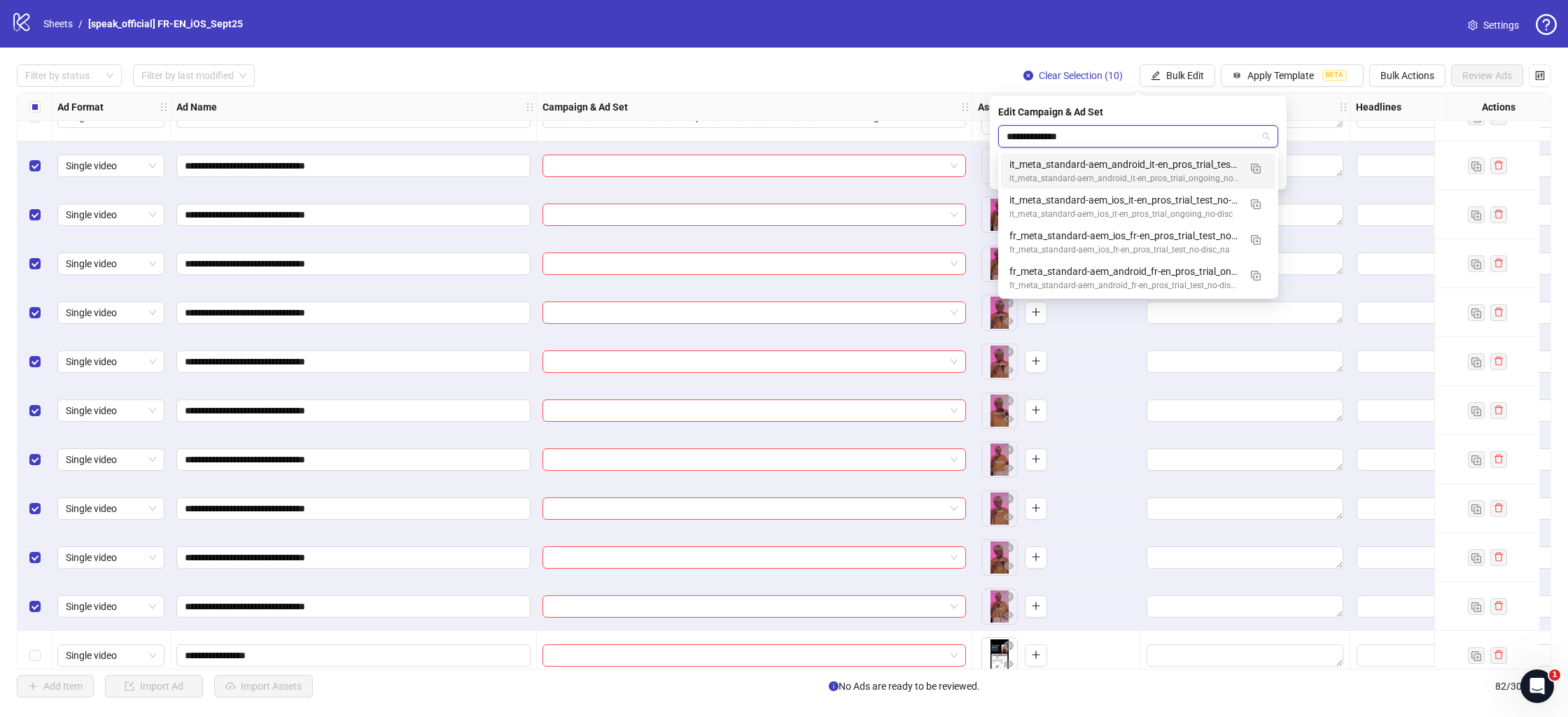
type input "**********"
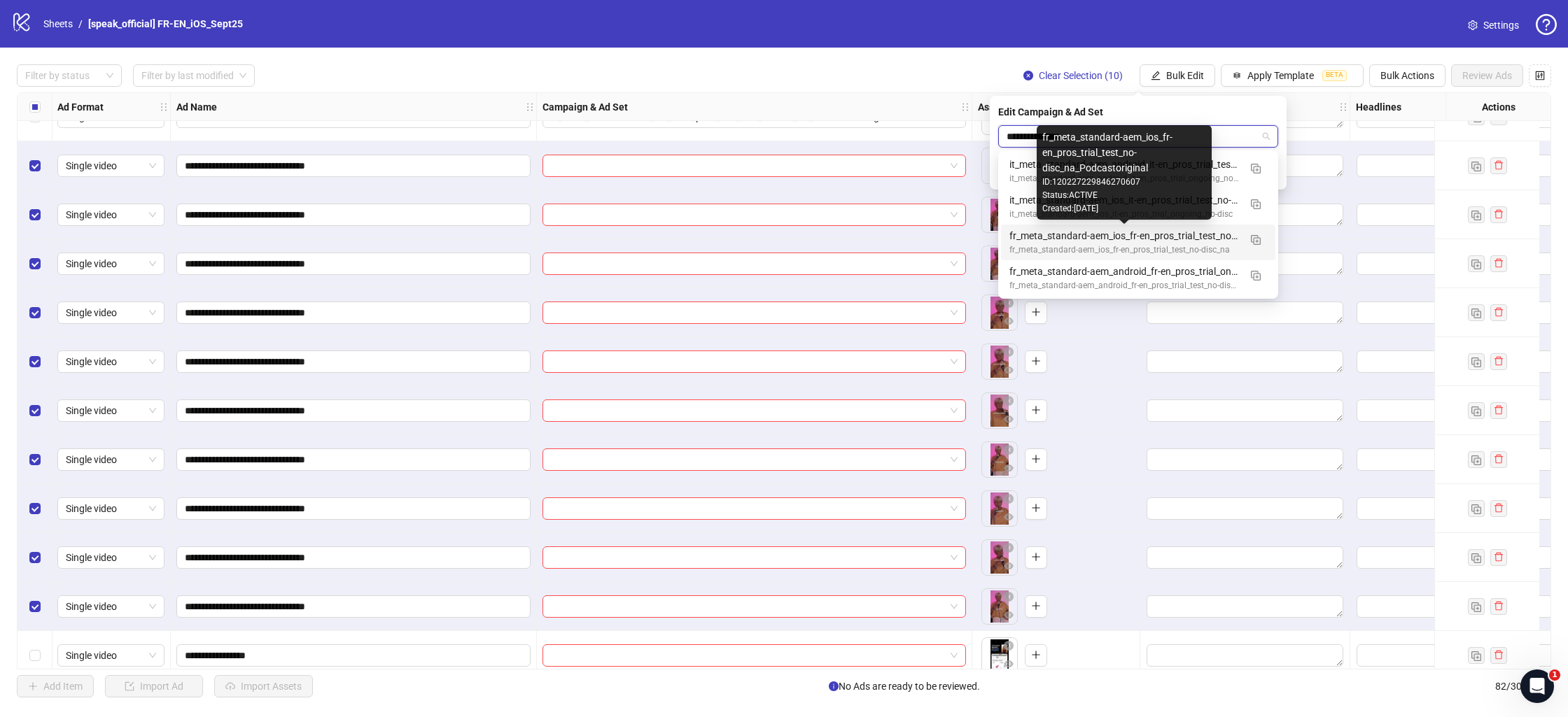
click at [1118, 238] on div "fr_meta_standard-aem_ios_fr-en_pros_trial_test_no-disc_na_Podcastoriginal" at bounding box center [1124, 235] width 230 height 15
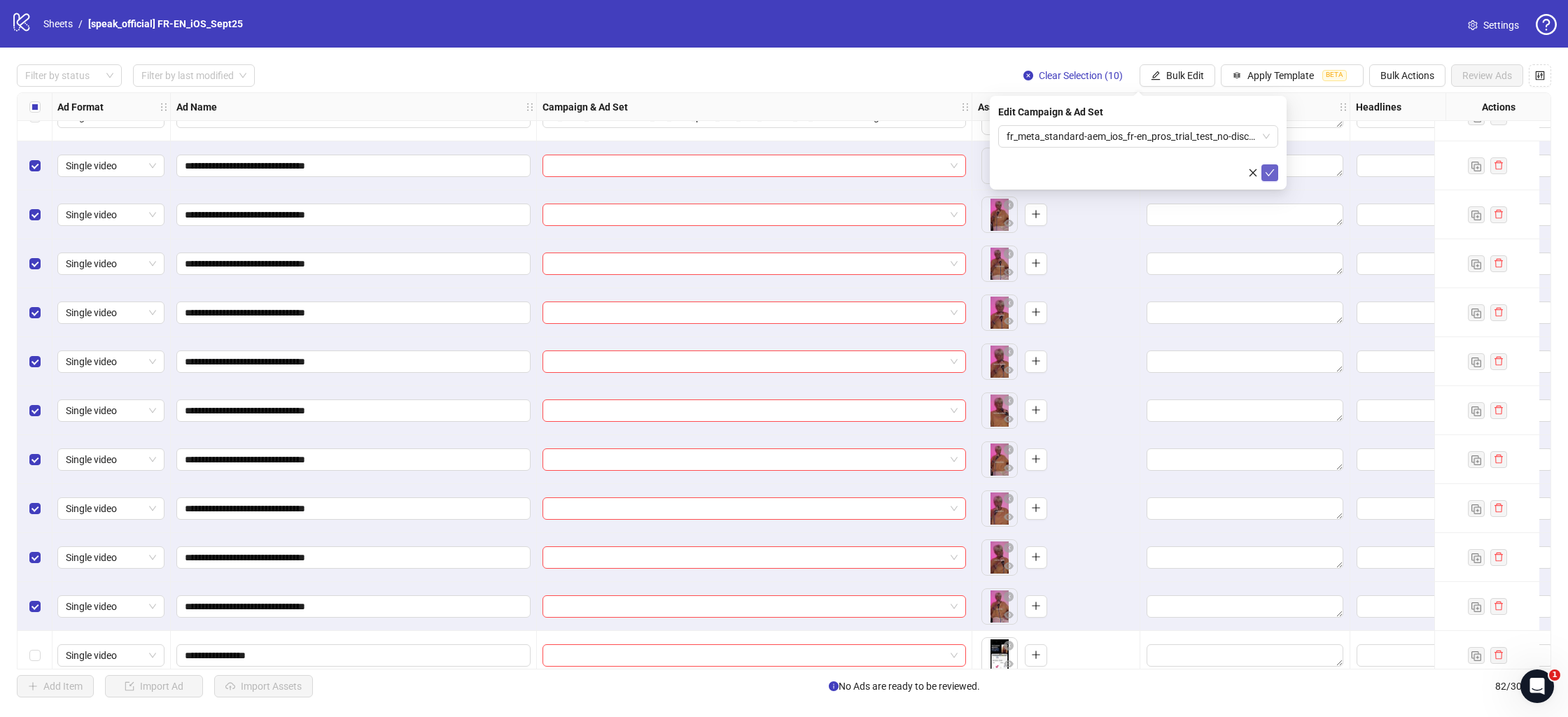
click at [1268, 175] on icon "check" at bounding box center [1269, 172] width 10 height 10
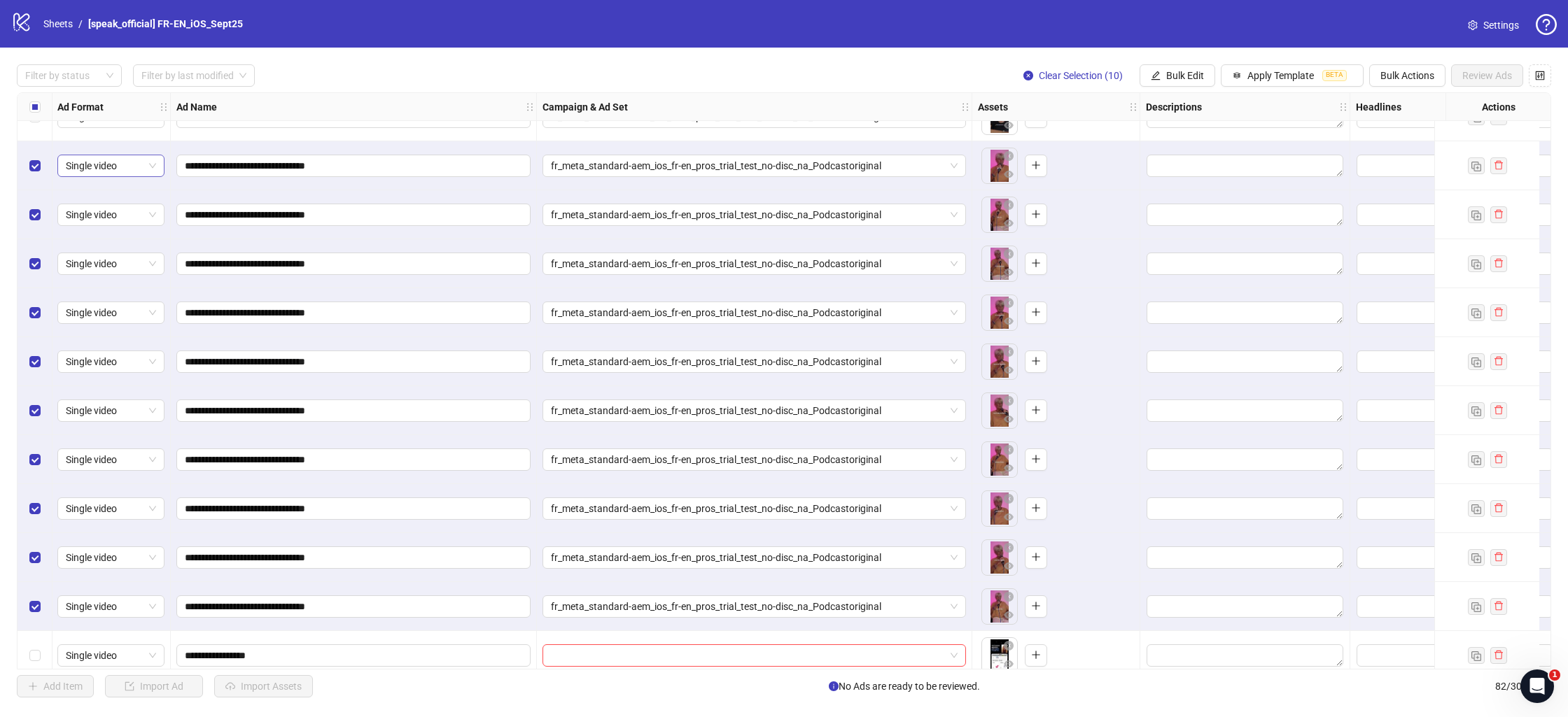
scroll to position [3053, 0]
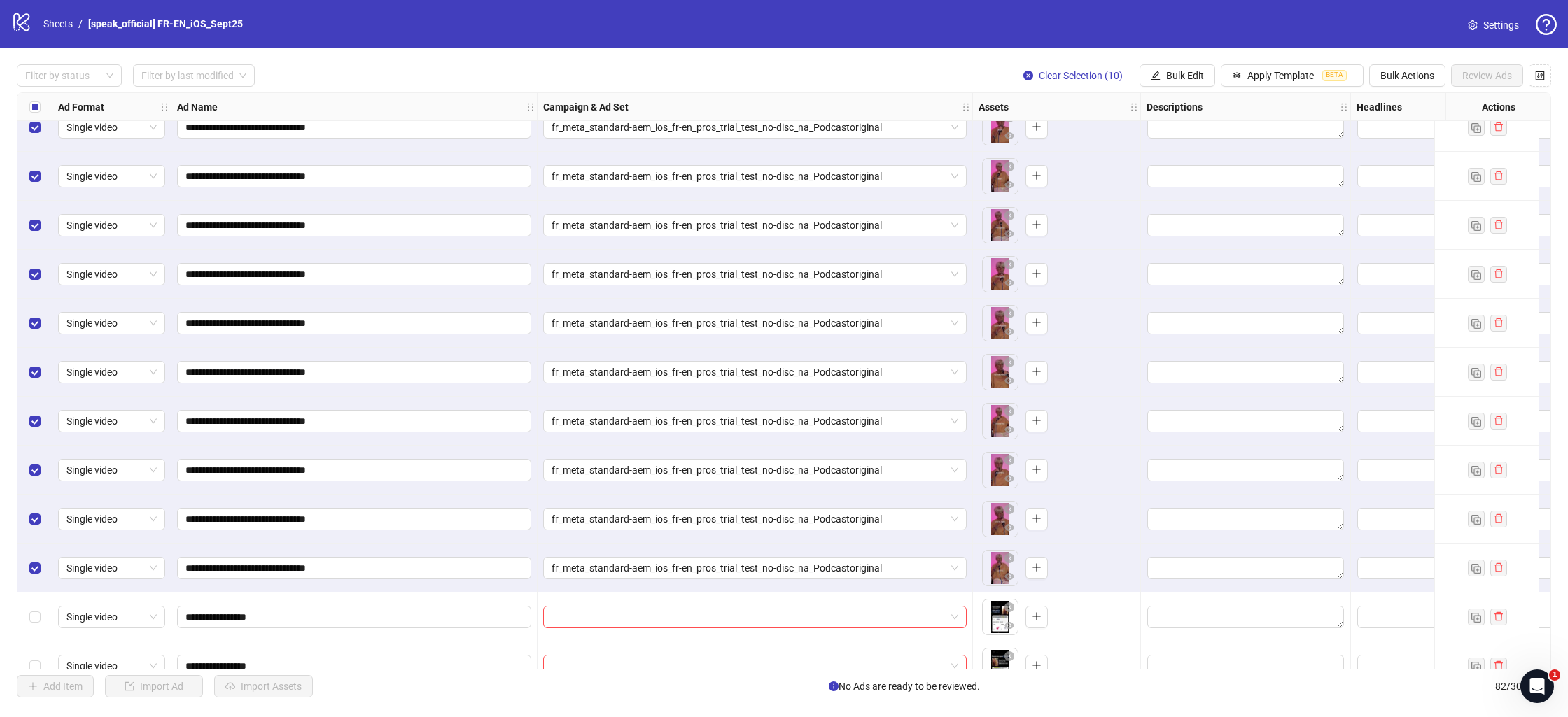
click at [33, 561] on label "Select row 72" at bounding box center [35, 568] width 11 height 15
click at [33, 518] on div "Select row 71" at bounding box center [35, 519] width 35 height 49
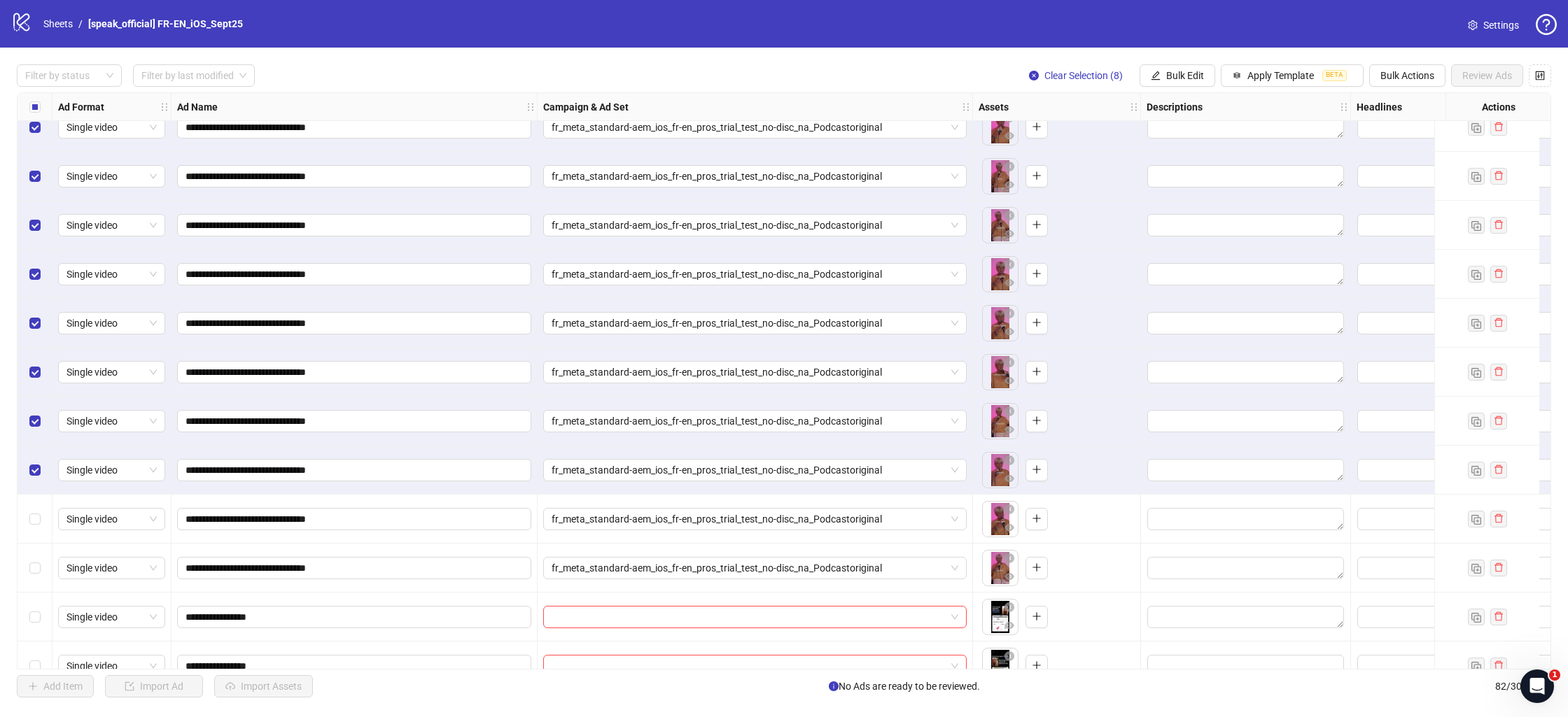
drag, startPoint x: 41, startPoint y: 472, endPoint x: 40, endPoint y: 428, distance: 44.0
click at [40, 463] on div "Select row 70" at bounding box center [35, 470] width 35 height 49
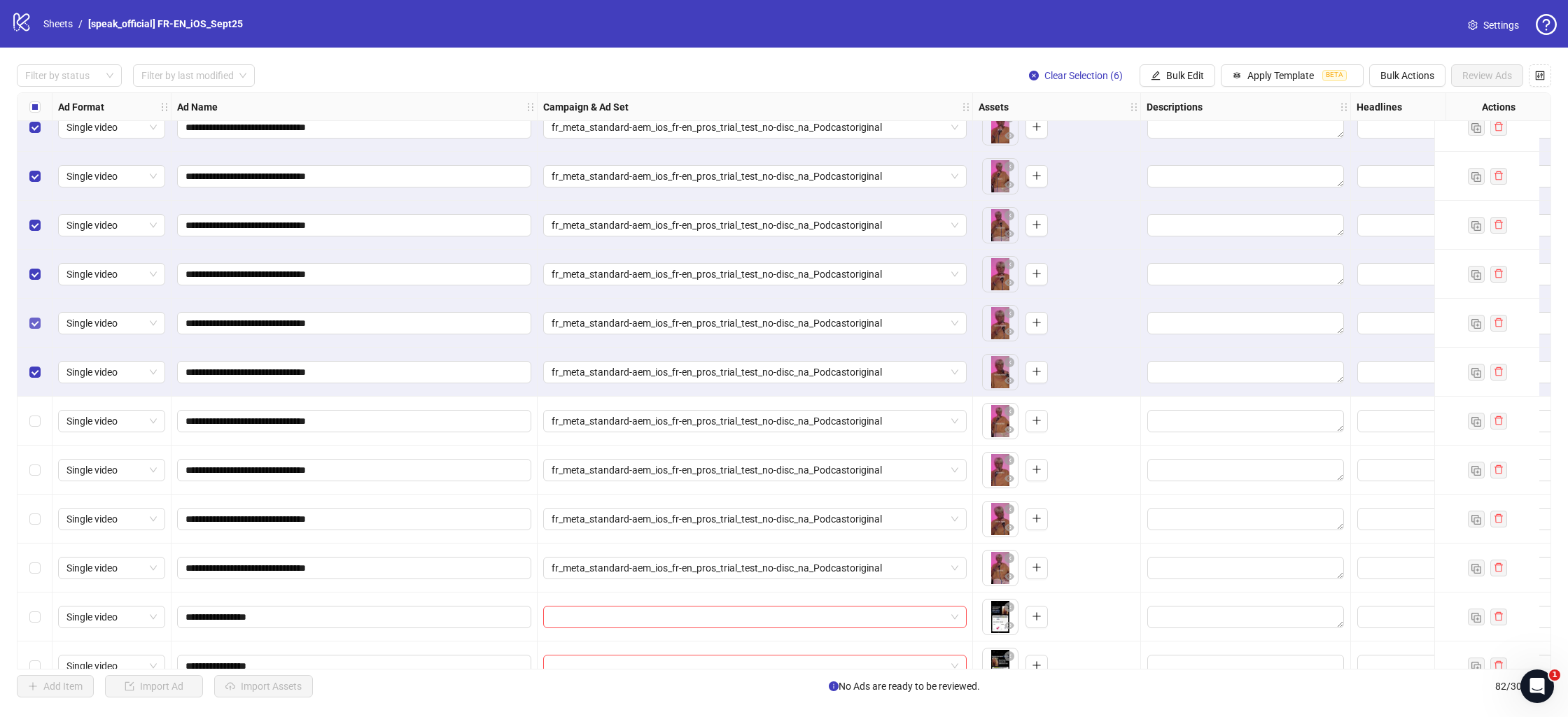
drag, startPoint x: 33, startPoint y: 362, endPoint x: 39, endPoint y: 330, distance: 32.6
click at [34, 361] on div "Select row 68" at bounding box center [35, 372] width 35 height 49
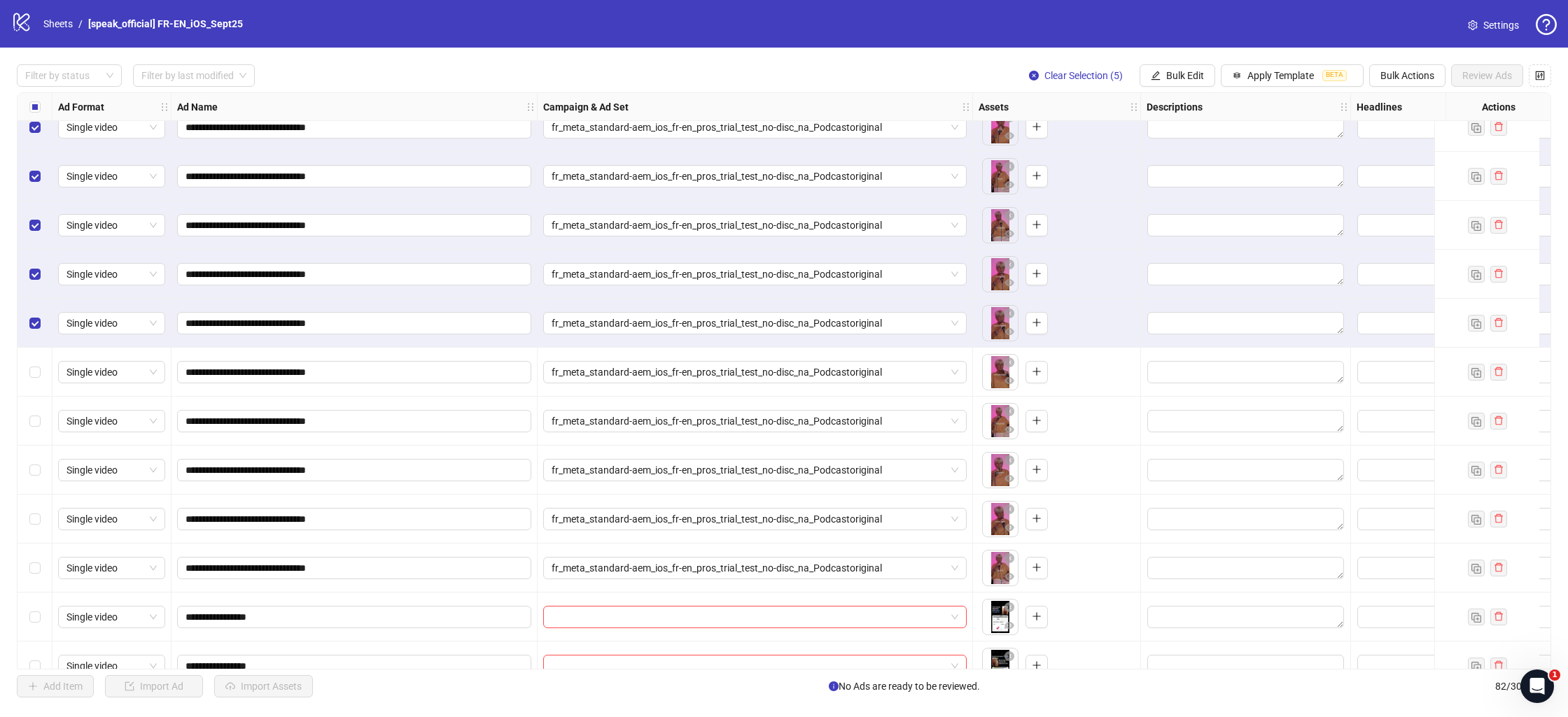
click at [38, 308] on div "Select row 67" at bounding box center [35, 323] width 35 height 49
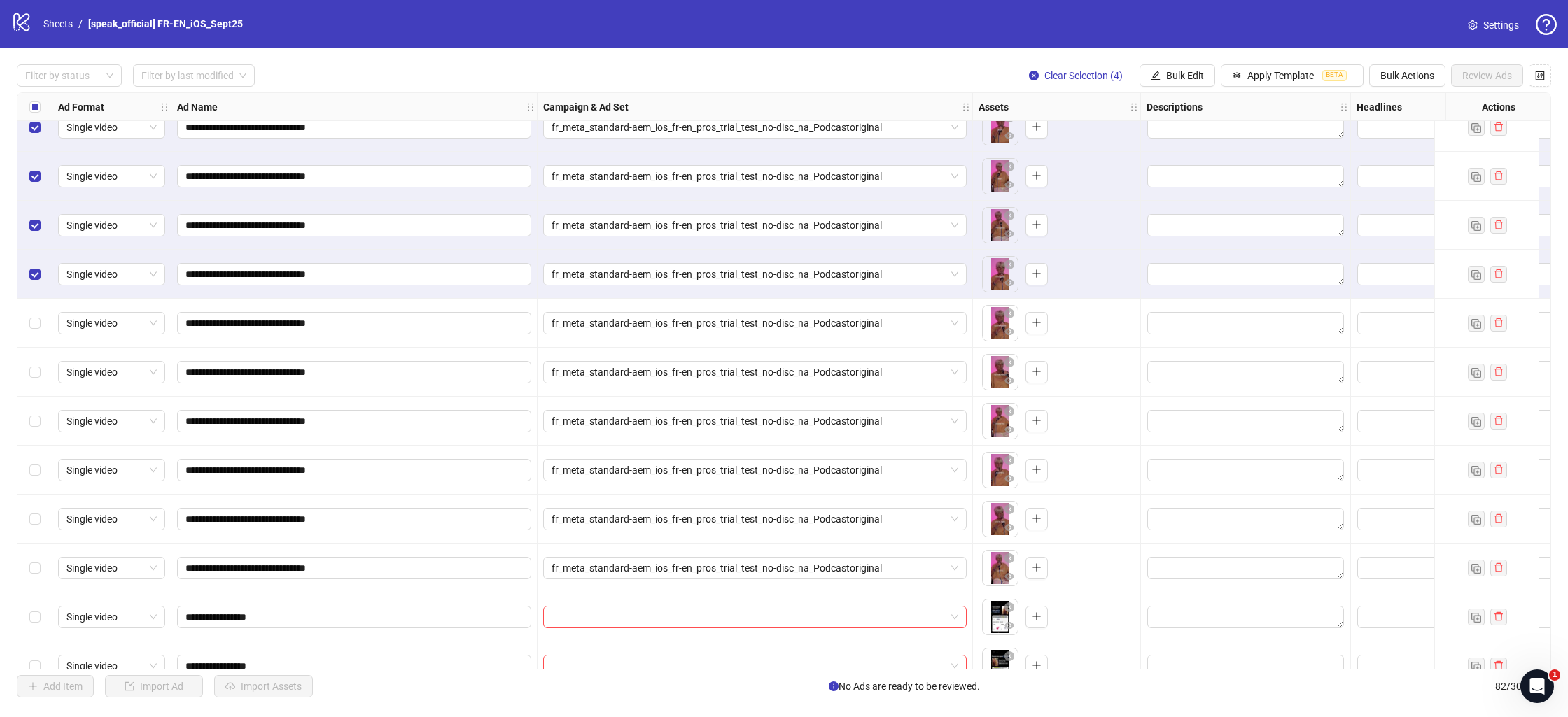
drag, startPoint x: 42, startPoint y: 273, endPoint x: 43, endPoint y: 251, distance: 22.0
click at [43, 262] on div "Select row 66" at bounding box center [35, 274] width 35 height 49
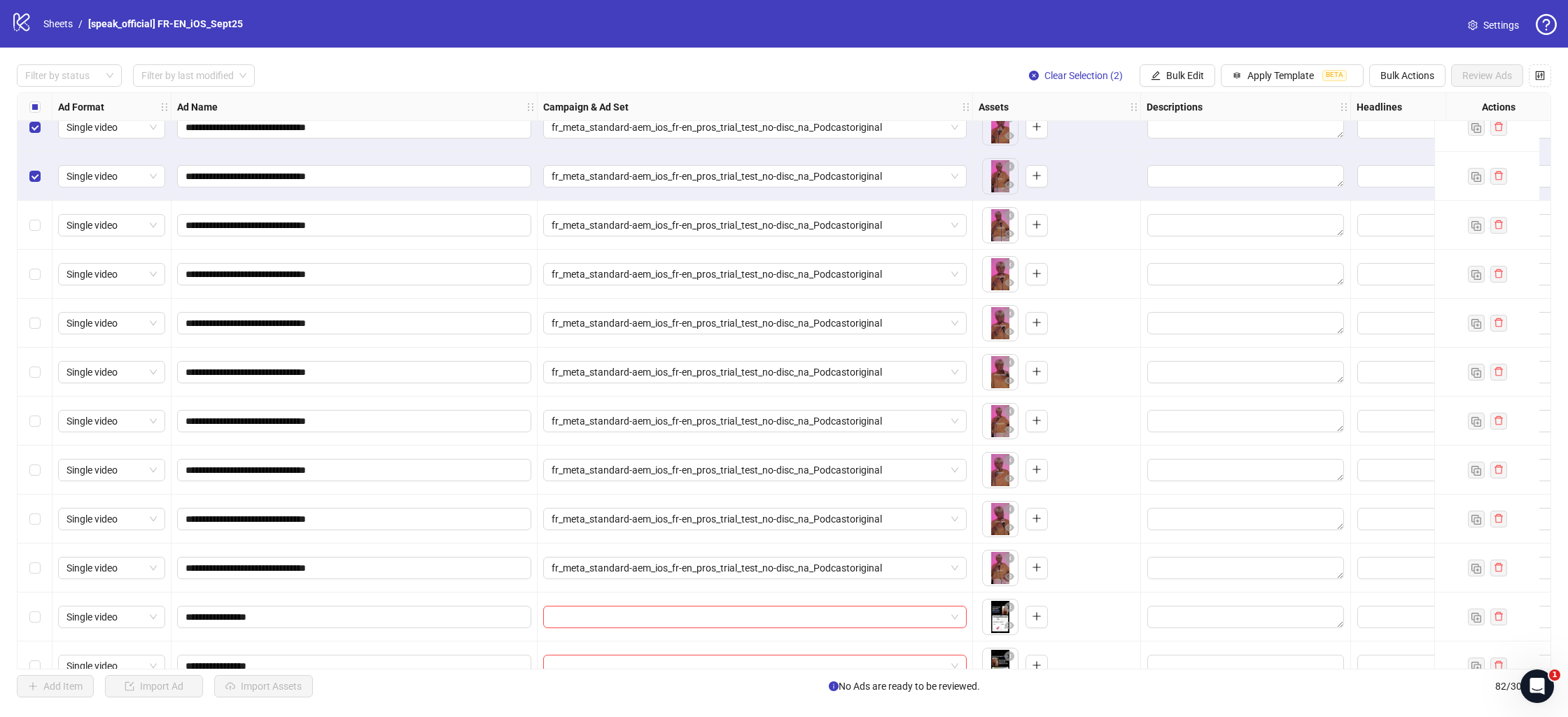
click at [45, 173] on div "Select row 64" at bounding box center [35, 176] width 35 height 49
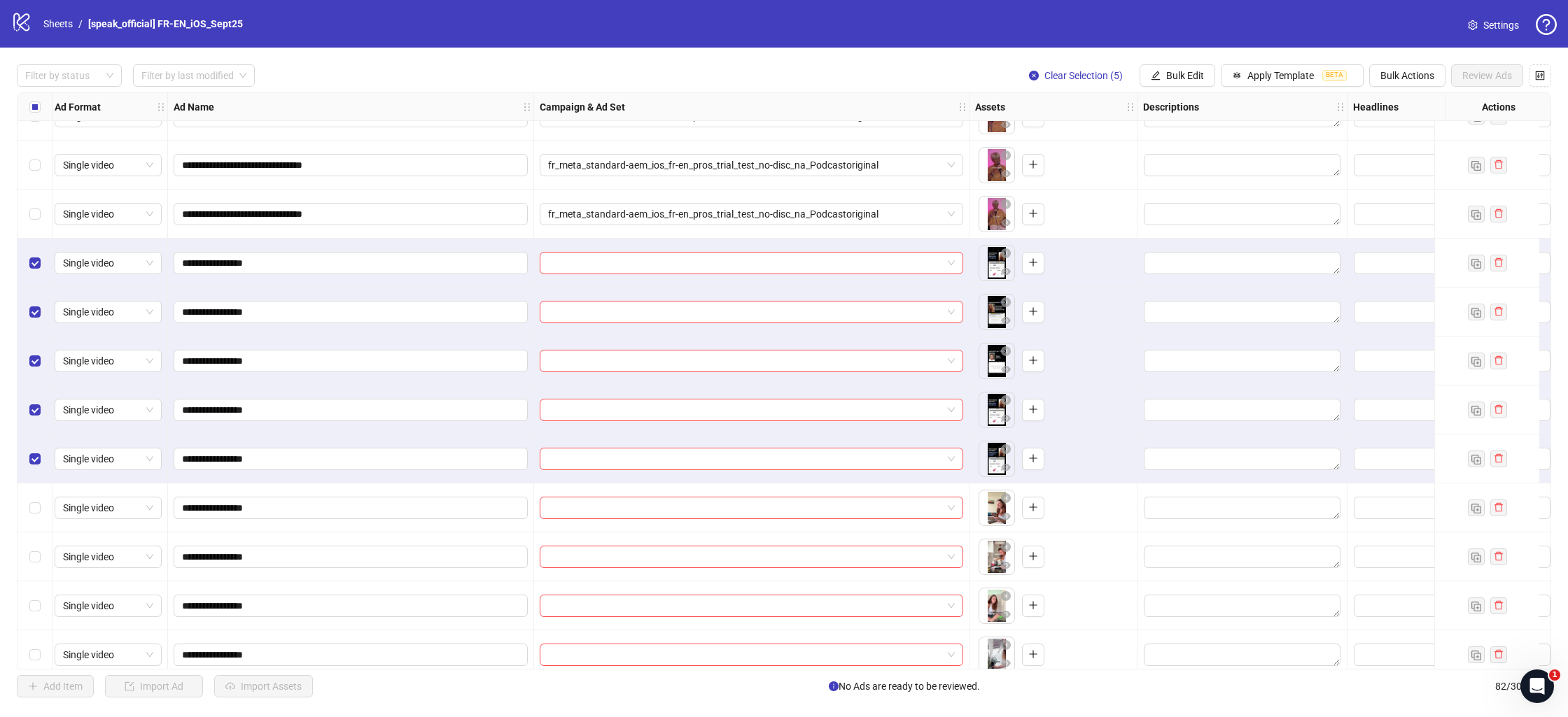
scroll to position [3403, 4]
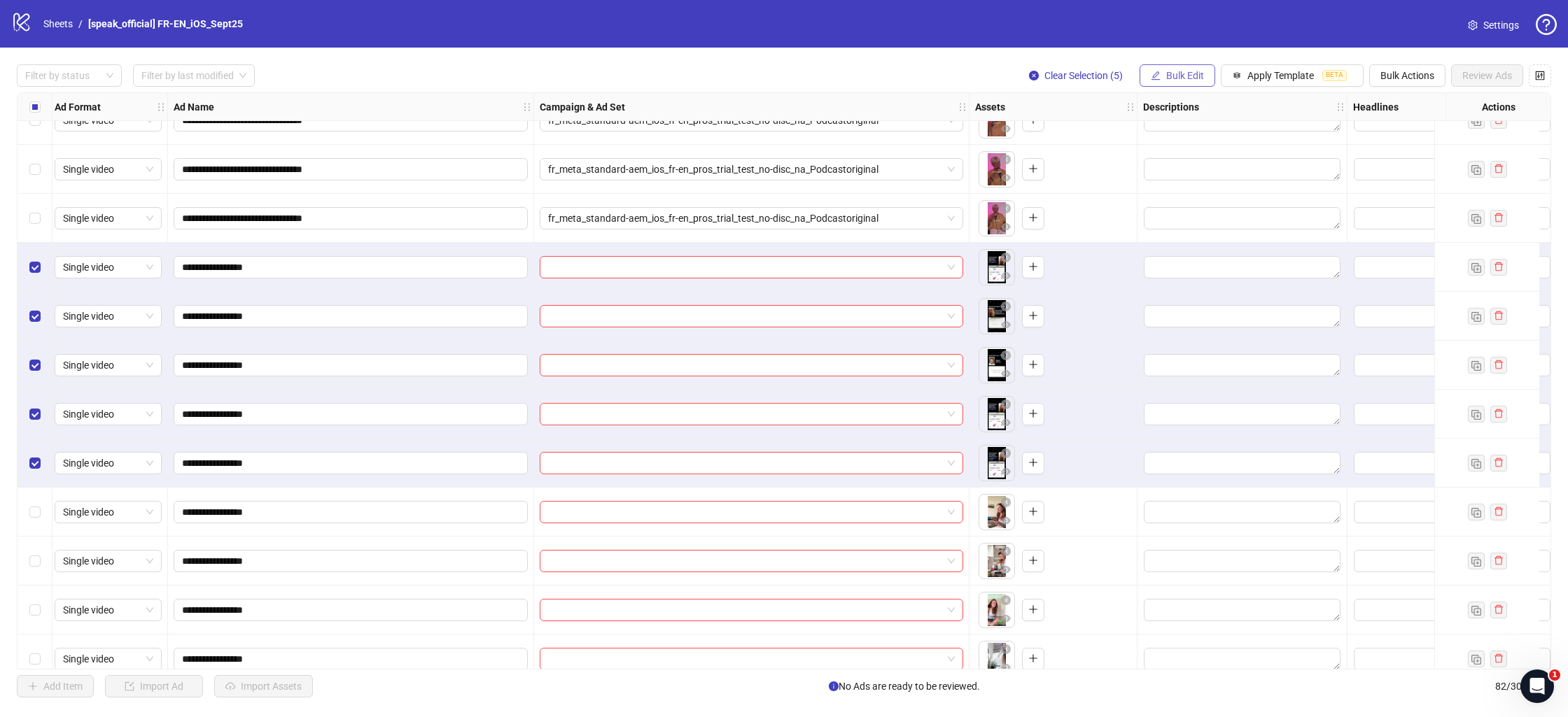
click at [1158, 69] on button "Bulk Edit" at bounding box center [1177, 75] width 75 height 22
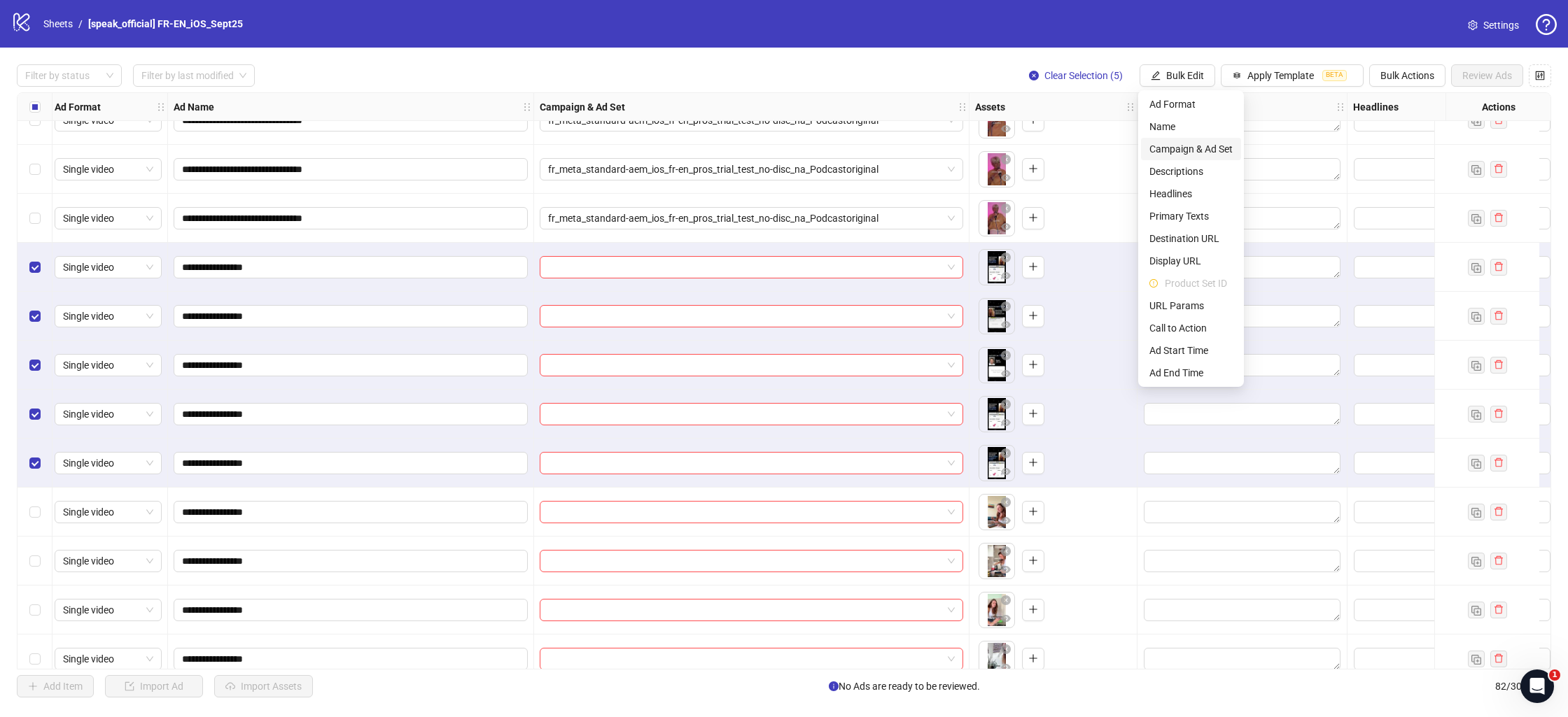
click at [1189, 146] on span "Campaign & Ad Set" at bounding box center [1191, 149] width 84 height 15
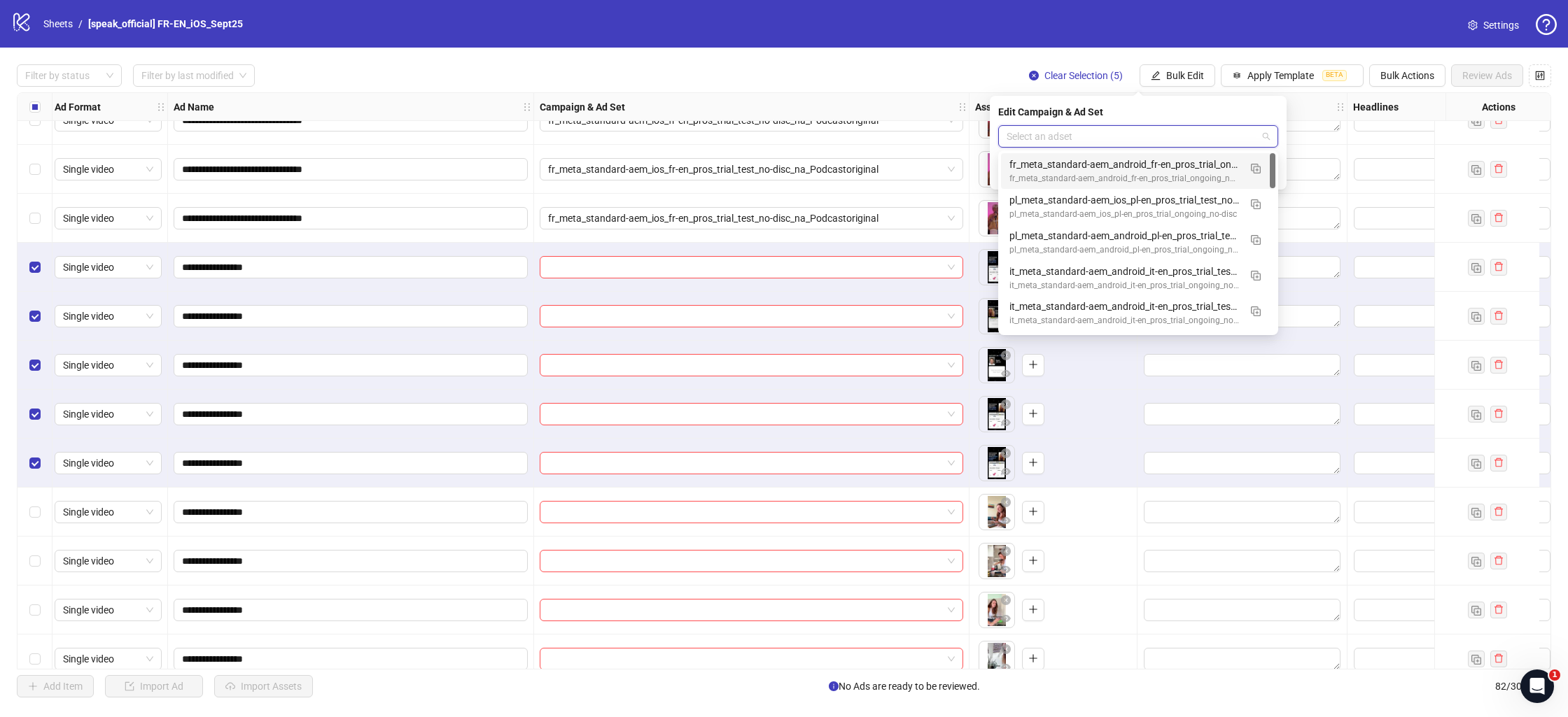
click at [1101, 136] on input "search" at bounding box center [1132, 137] width 251 height 21
type input "**********"
